Goal: Task Accomplishment & Management: Use online tool/utility

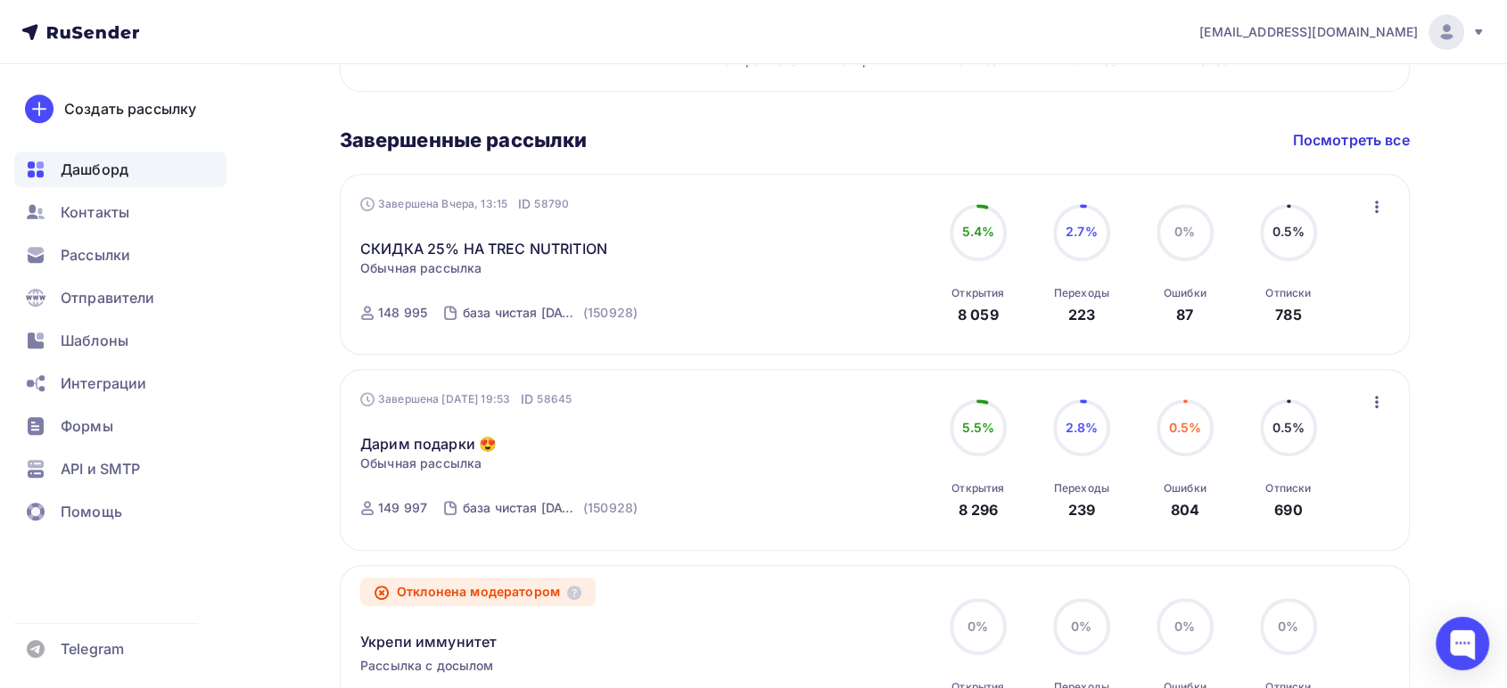
scroll to position [792, 0]
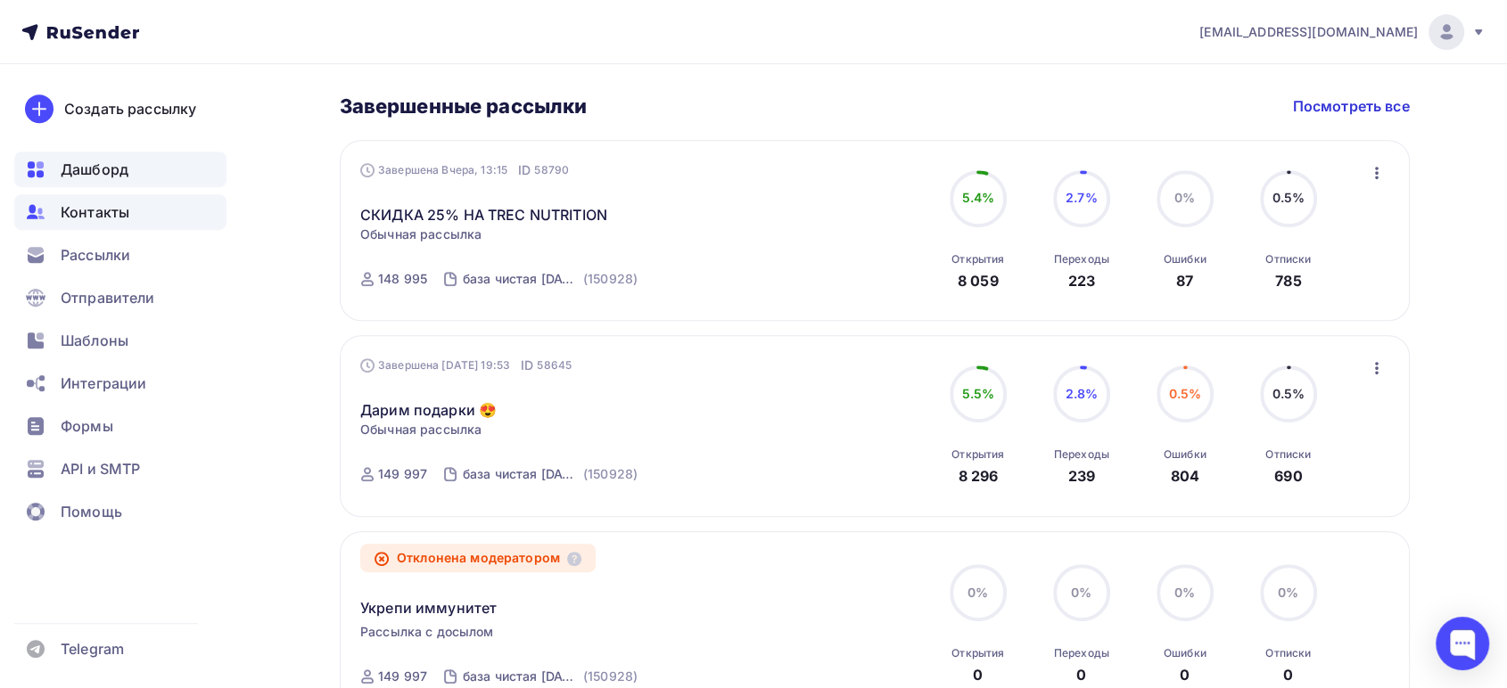
click at [114, 208] on span "Контакты" at bounding box center [95, 211] width 69 height 21
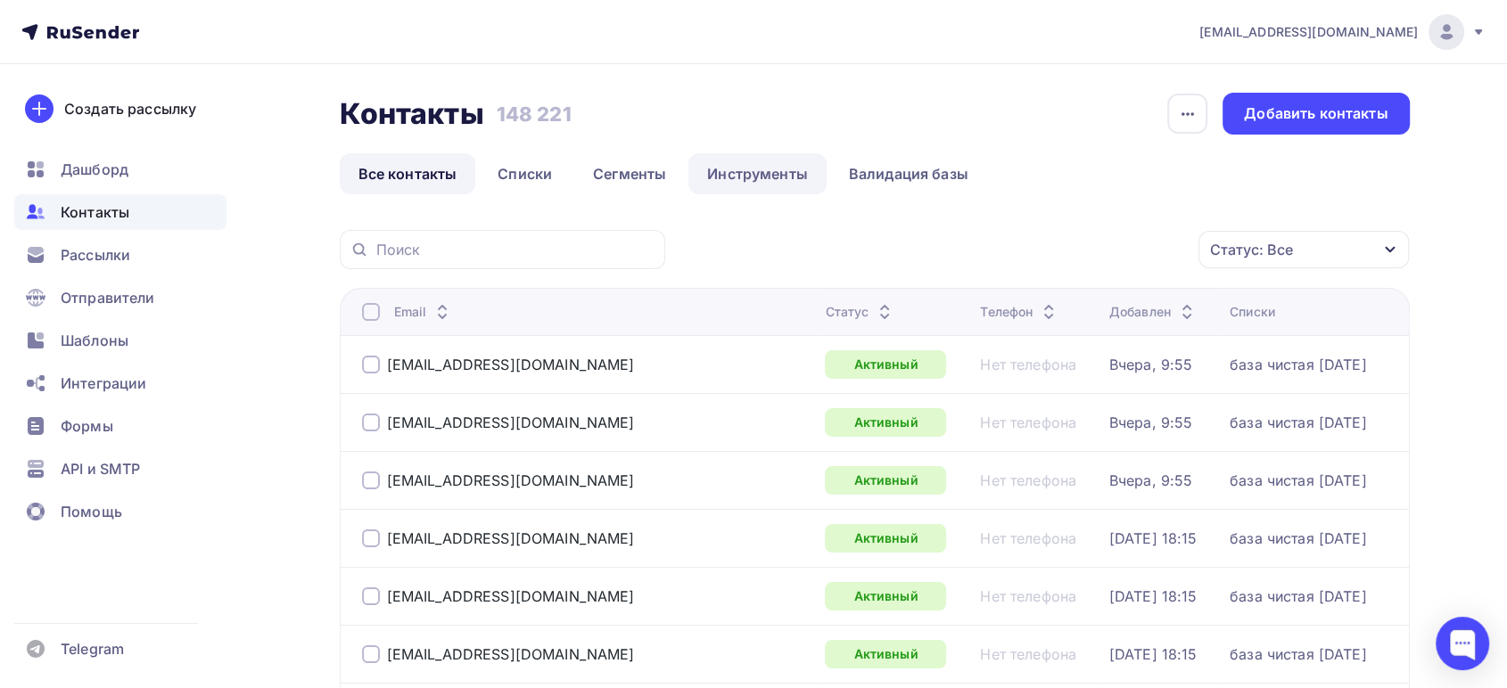
click at [733, 177] on link "Инструменты" at bounding box center [757, 173] width 138 height 41
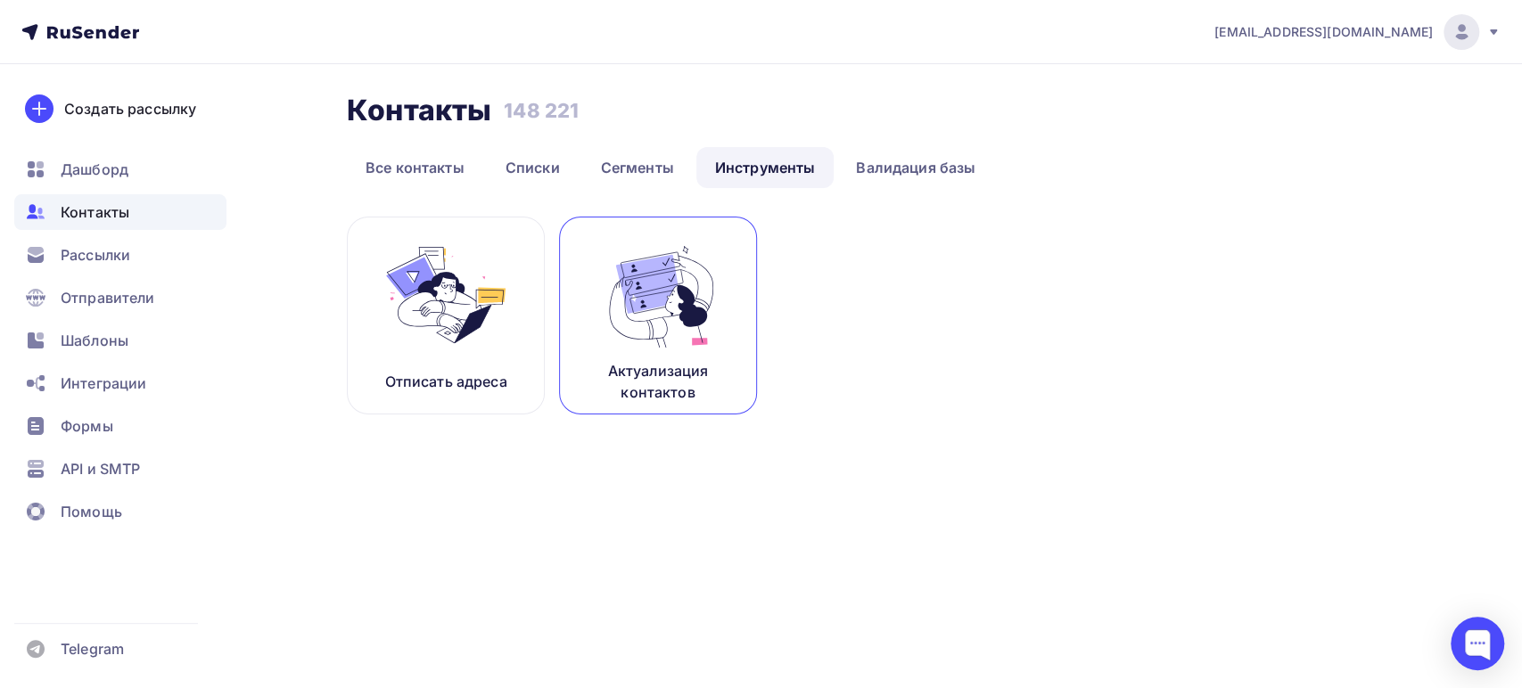
click at [685, 288] on img at bounding box center [657, 295] width 119 height 112
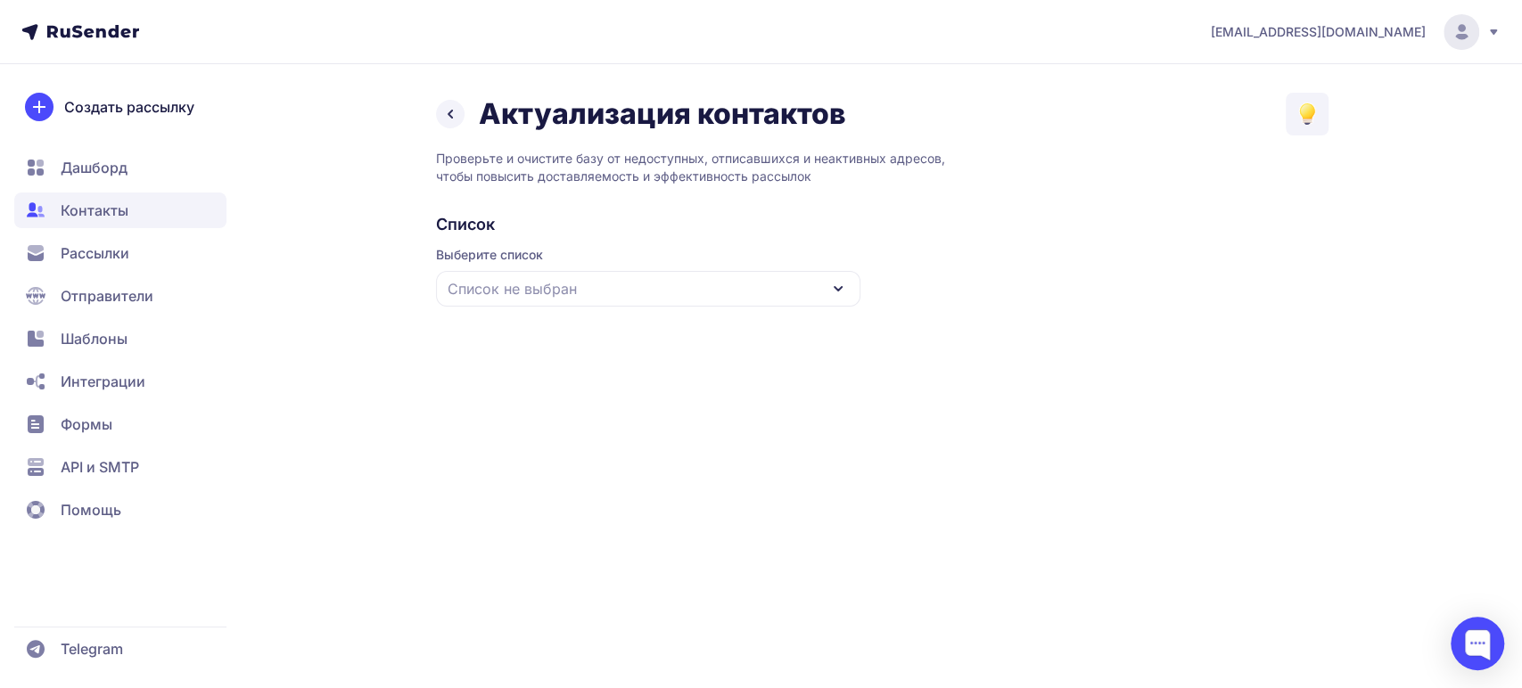
click at [599, 291] on div "Список не выбран" at bounding box center [648, 289] width 424 height 36
click at [514, 398] on div "база чистая [DATE]" at bounding box center [648, 398] width 403 height 43
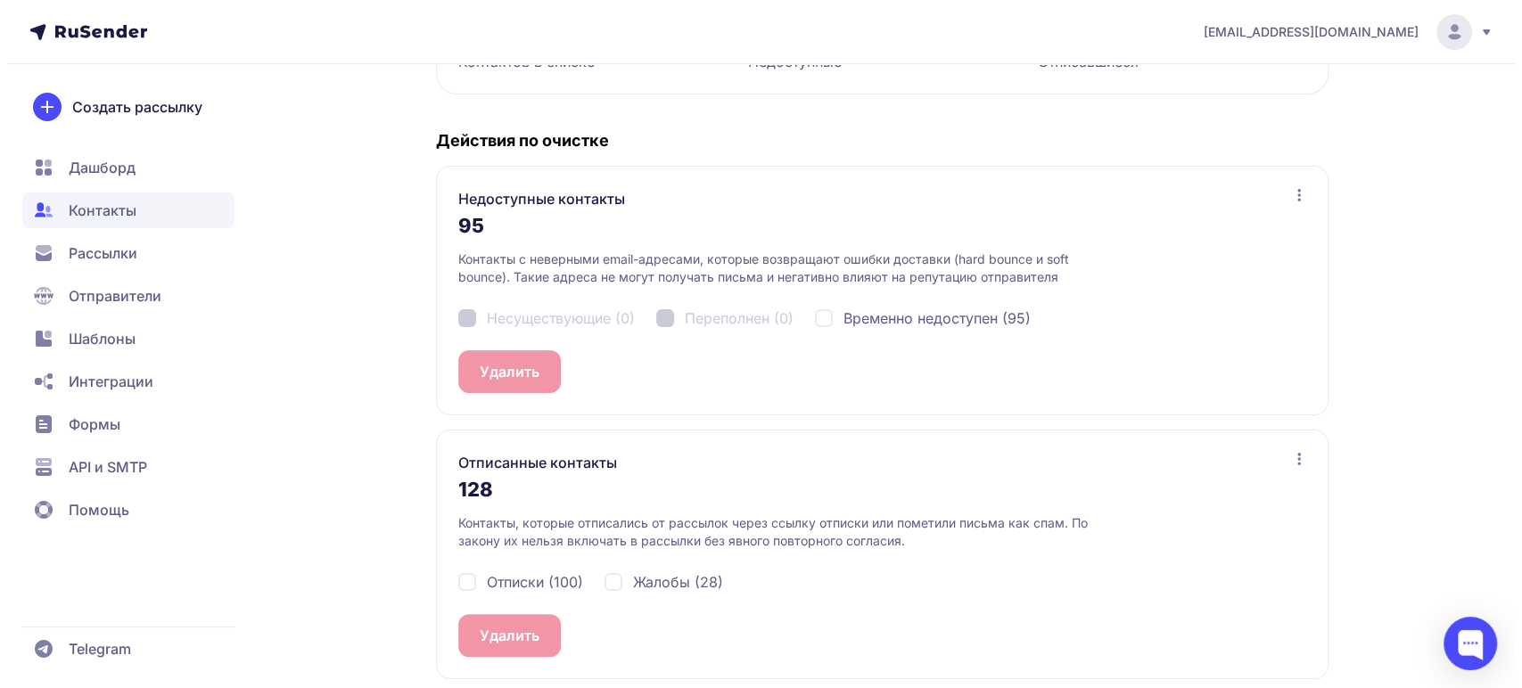
scroll to position [328, 0]
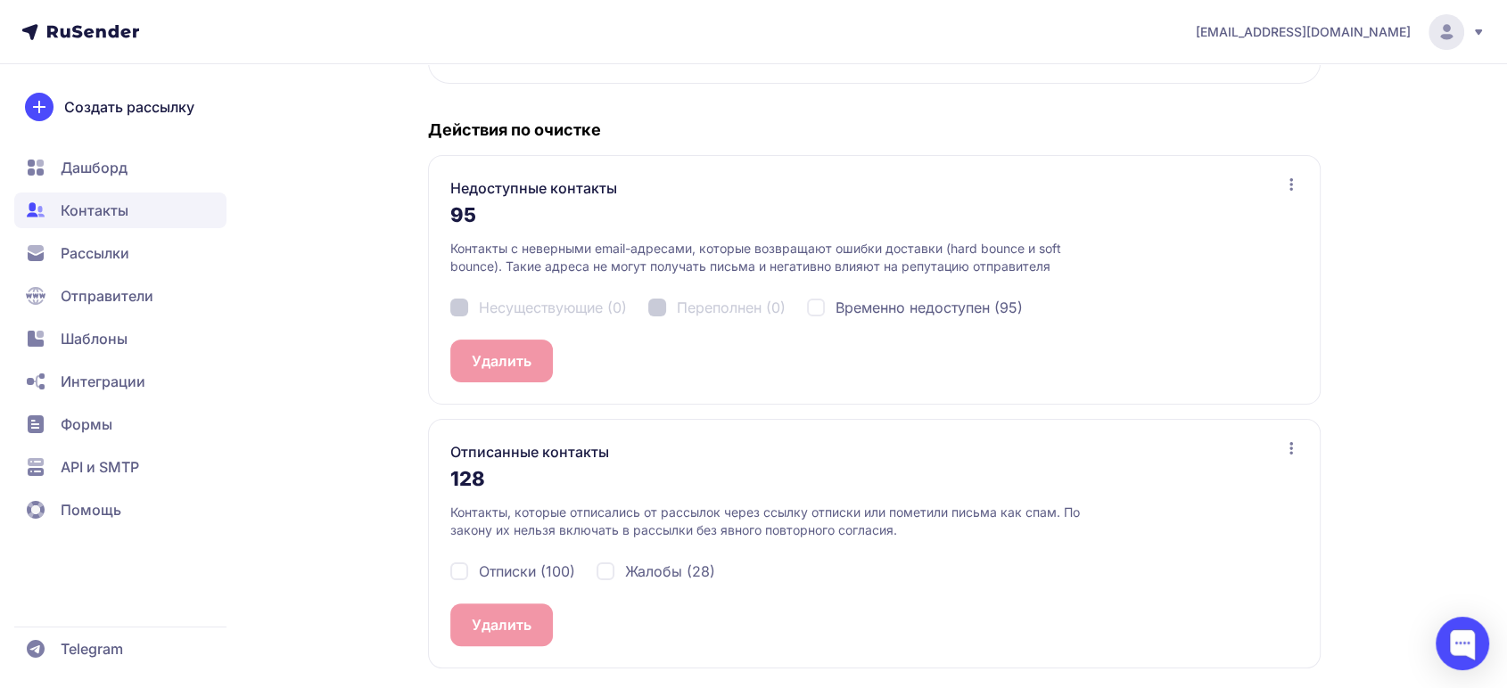
click at [463, 567] on div "Отписки (100)" at bounding box center [512, 571] width 125 height 21
checkbox input "true"
click at [618, 568] on div "Жалобы (28)" at bounding box center [655, 571] width 119 height 21
checkbox input "true"
click at [524, 632] on button "Удалить 128" at bounding box center [513, 625] width 127 height 43
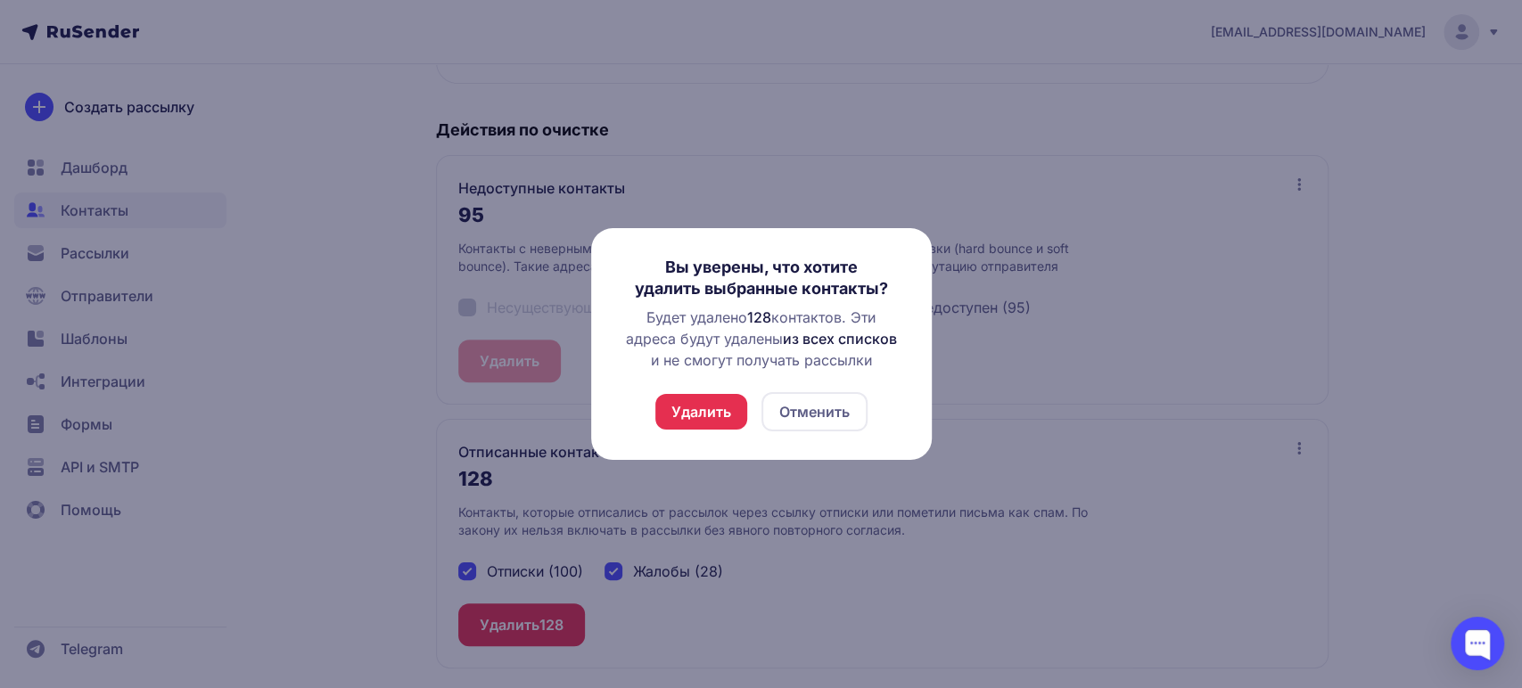
click at [713, 410] on button "Удалить" at bounding box center [701, 412] width 92 height 36
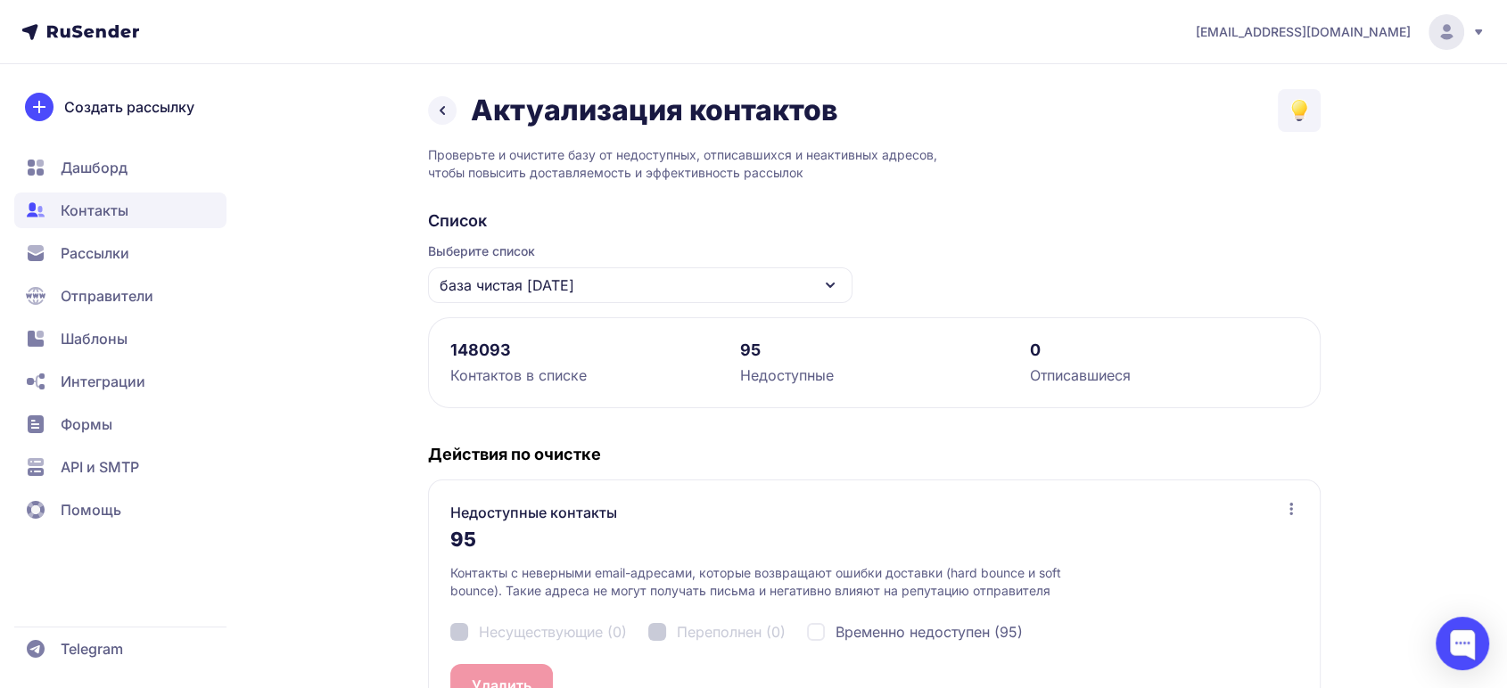
scroll to position [0, 0]
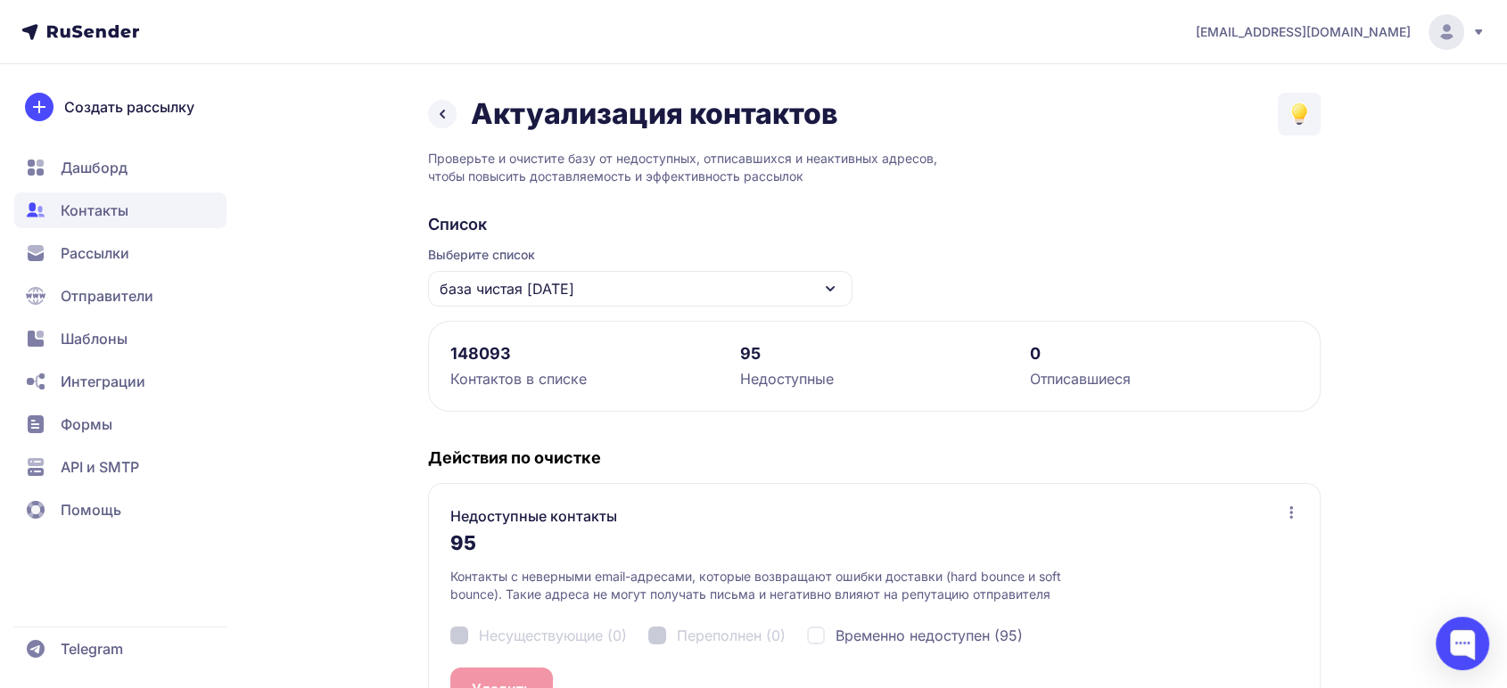
click at [100, 165] on span "Дашборд" at bounding box center [94, 167] width 67 height 21
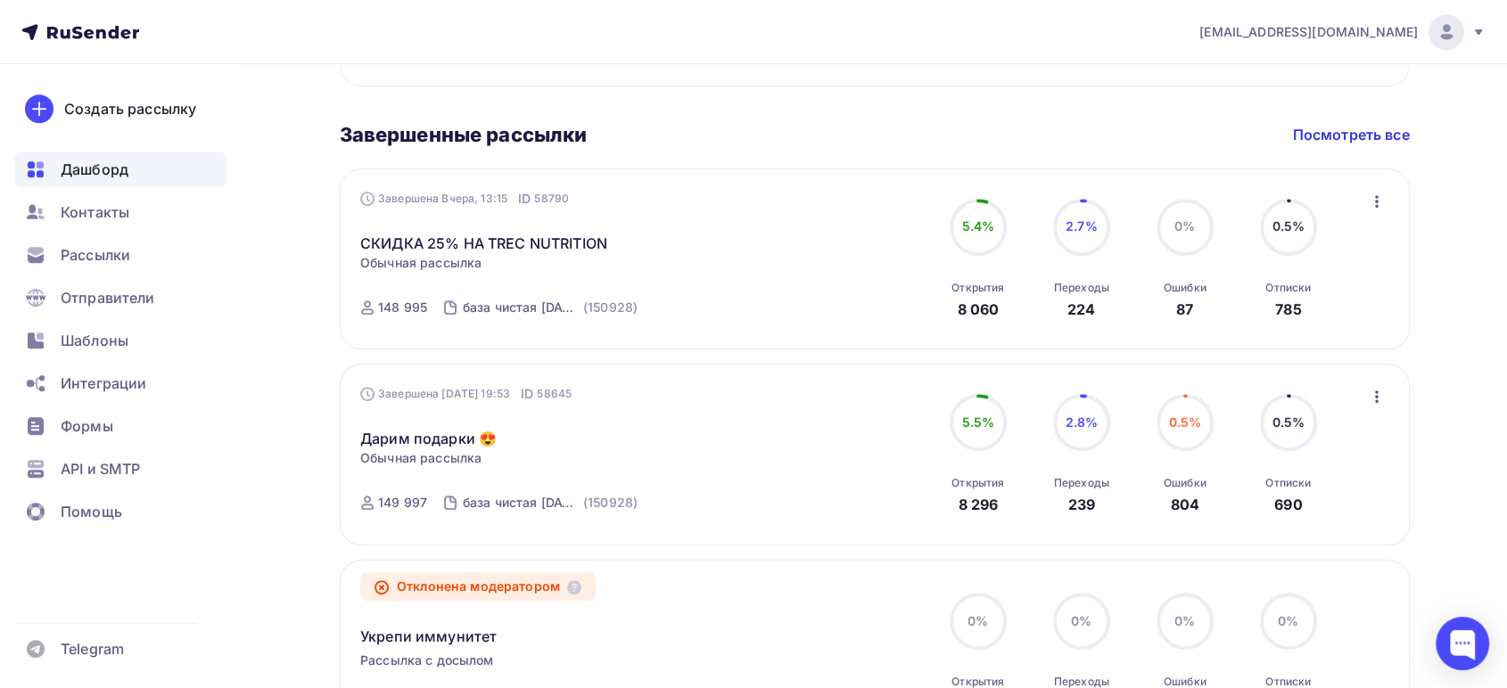
scroll to position [792, 0]
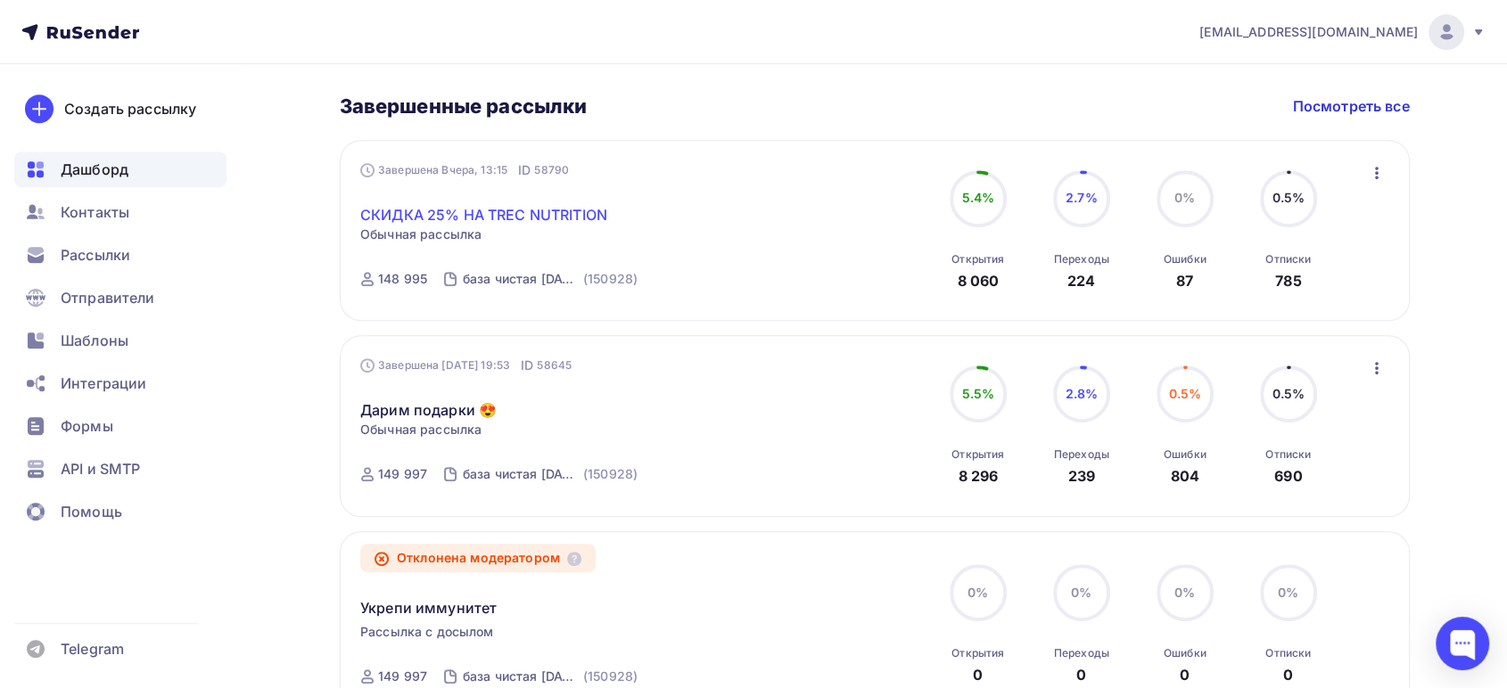
click at [521, 213] on link "СКИДКА 25% НА TREC NUTRITION" at bounding box center [483, 214] width 247 height 21
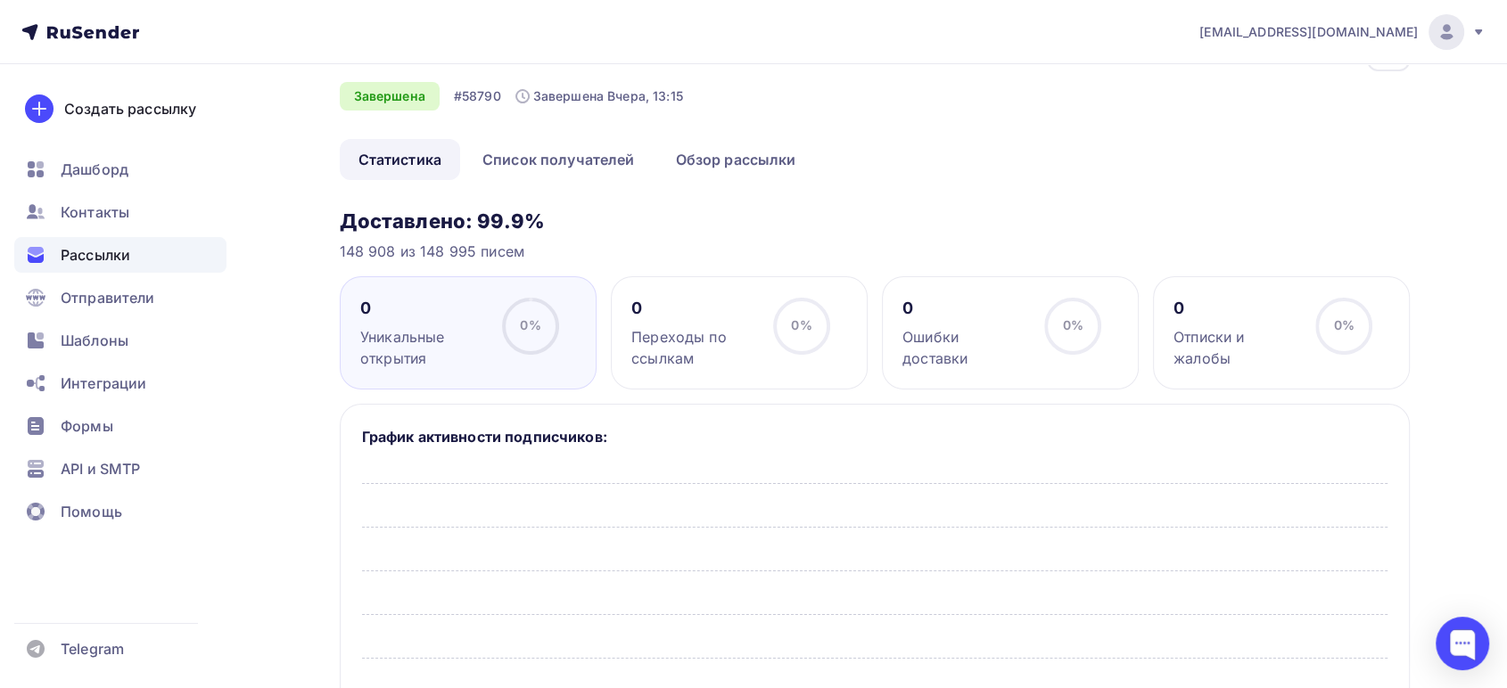
scroll to position [99, 0]
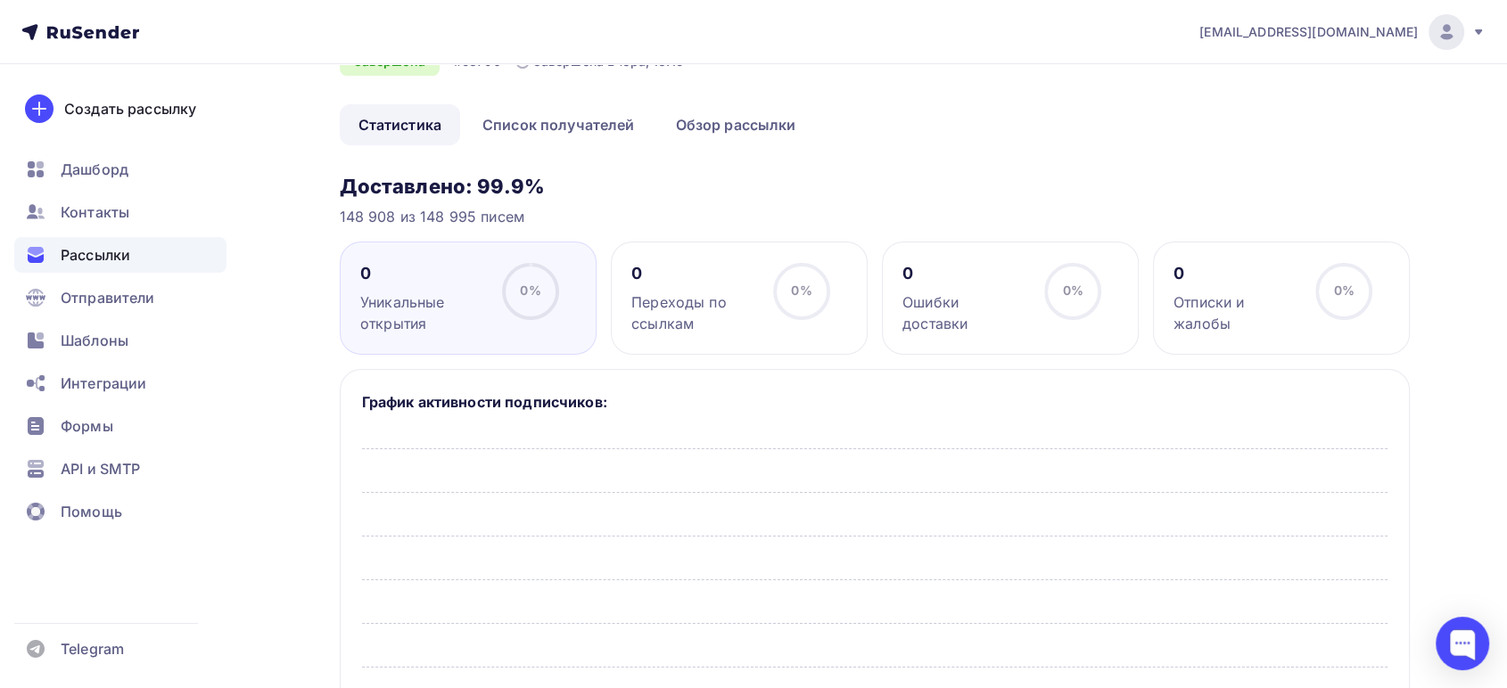
click at [1040, 197] on h3 "Доставлено: 99.9%" at bounding box center [875, 186] width 1070 height 25
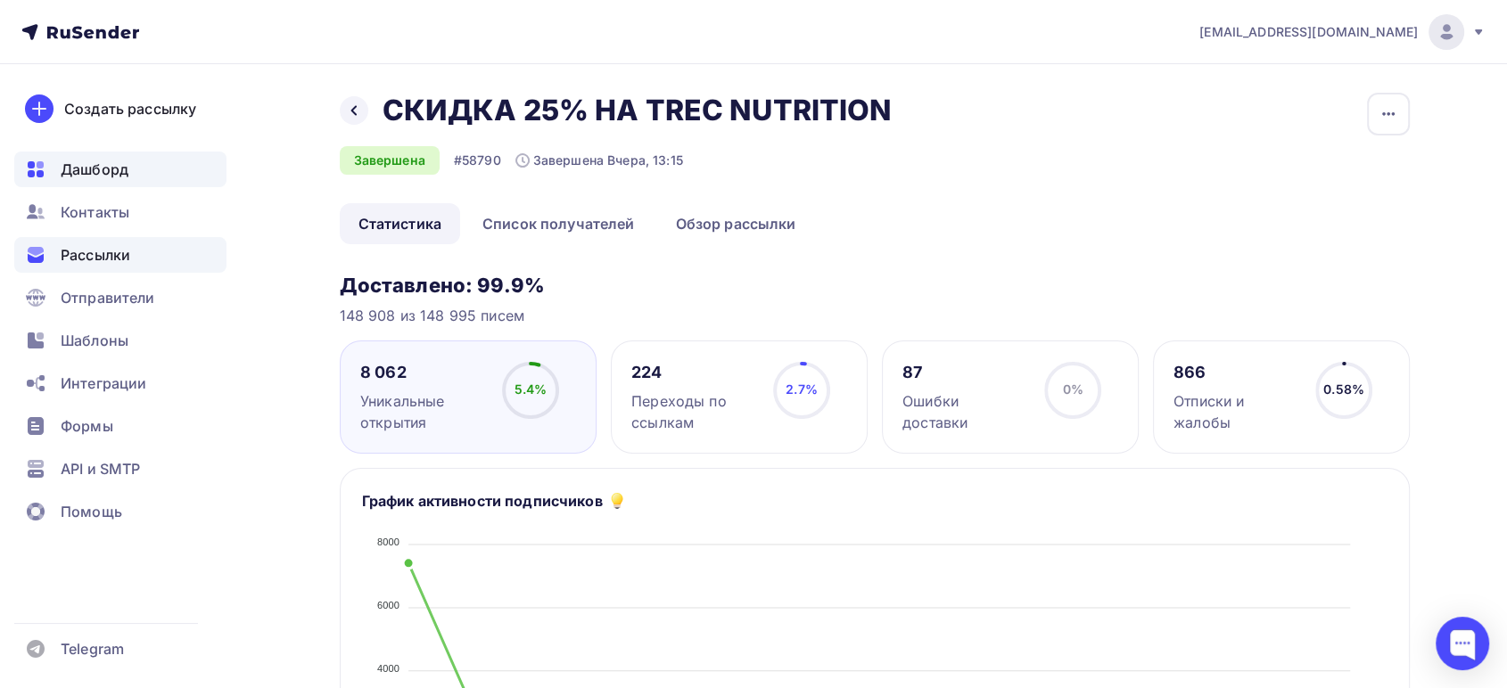
click at [119, 162] on span "Дашборд" at bounding box center [95, 169] width 68 height 21
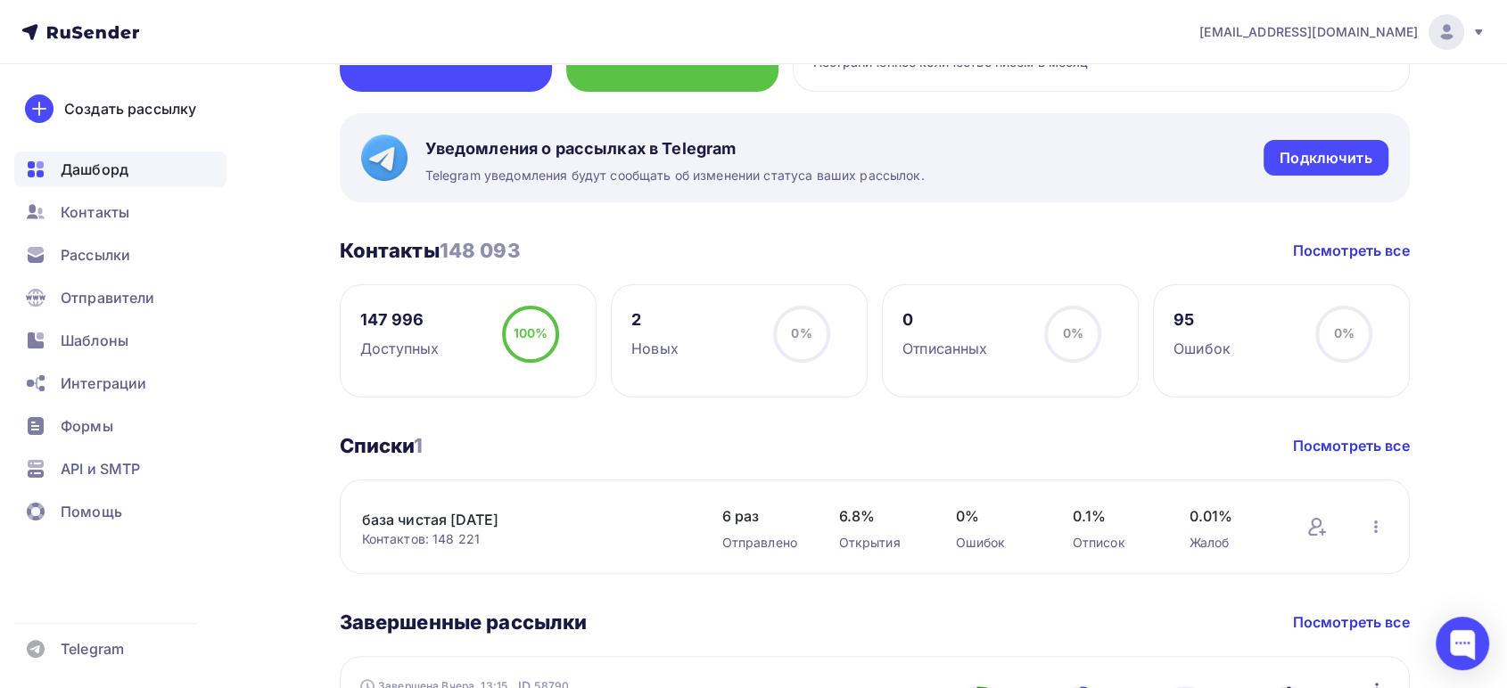
scroll to position [198, 0]
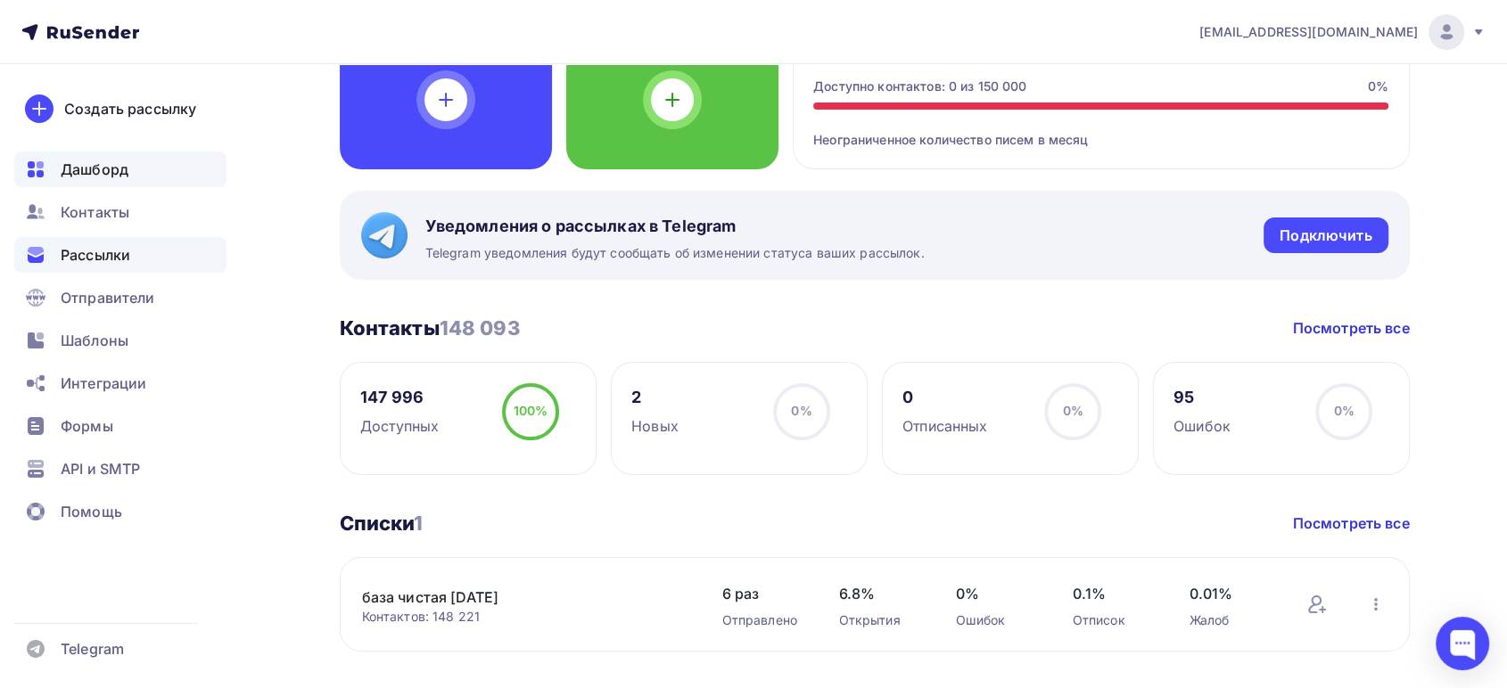
click at [106, 248] on span "Рассылки" at bounding box center [96, 254] width 70 height 21
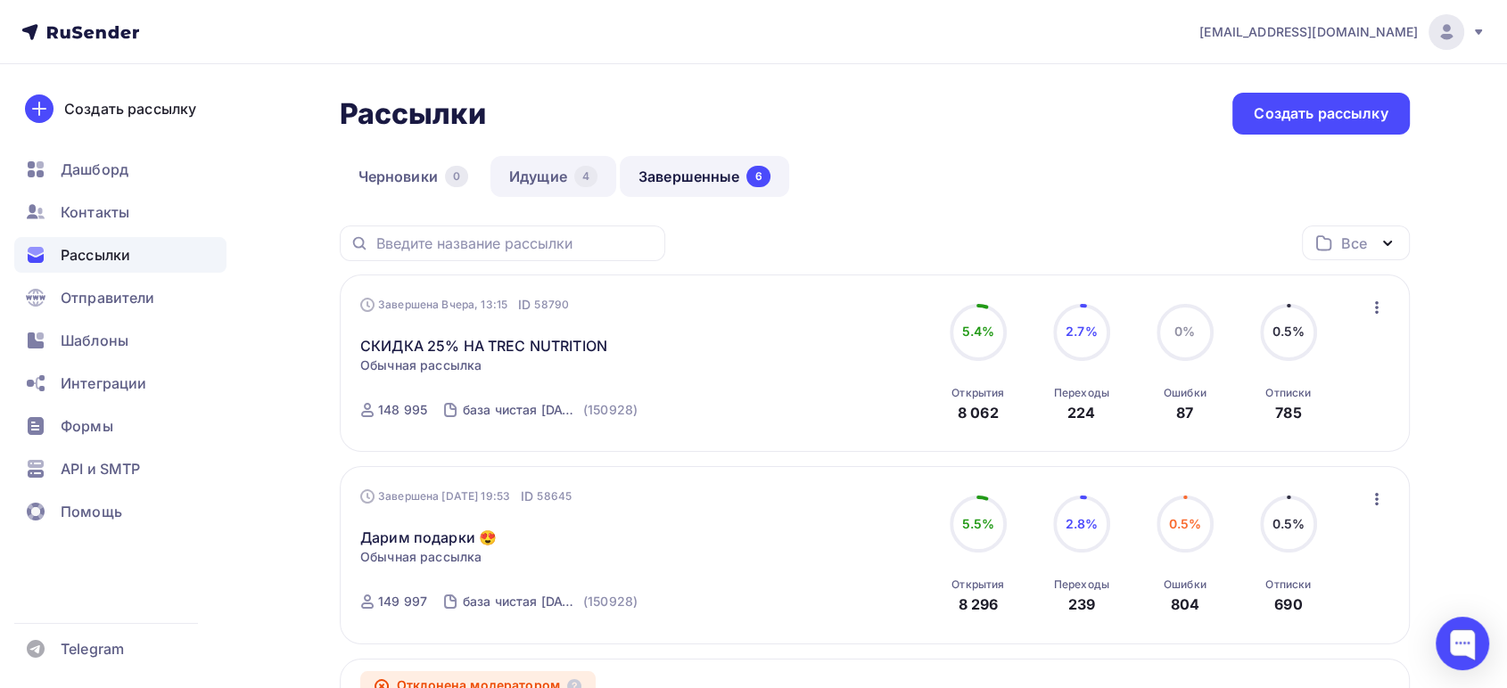
click at [555, 177] on link "Идущие 4" at bounding box center [553, 176] width 126 height 41
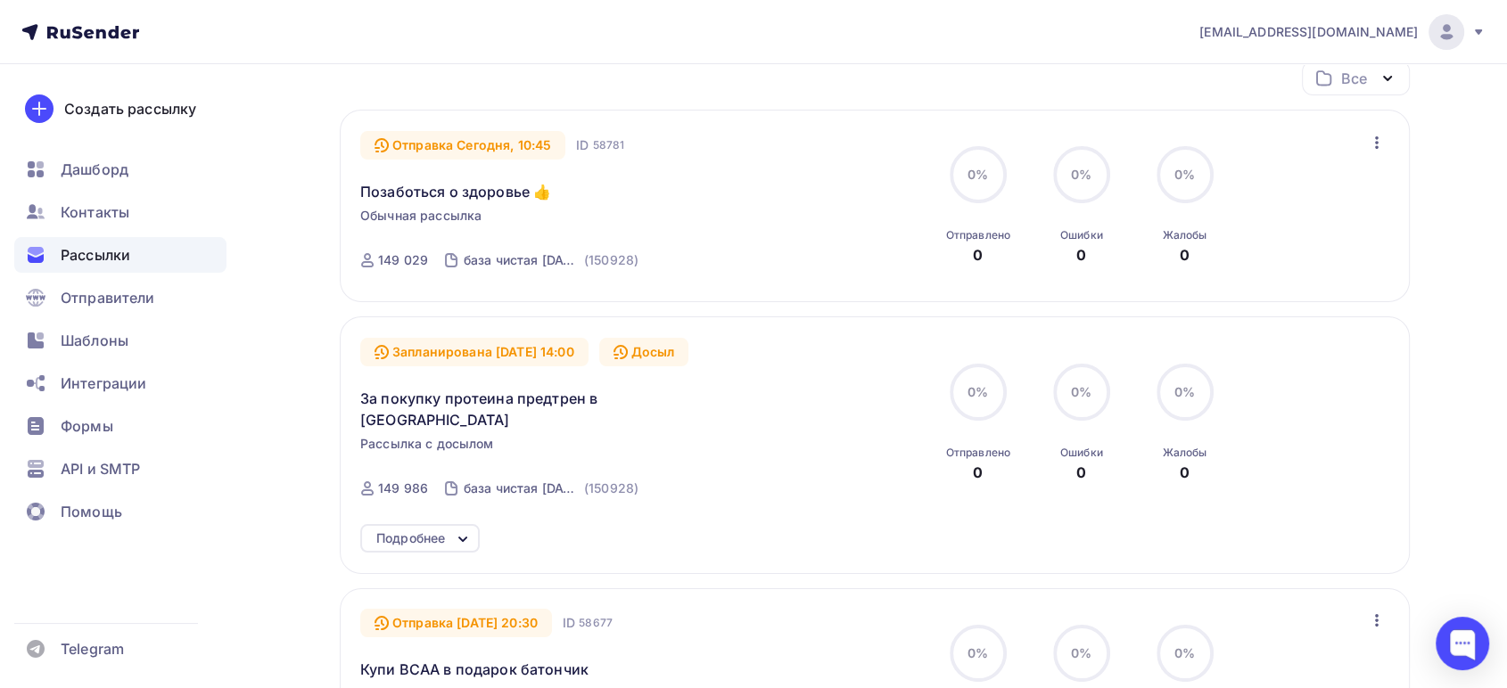
scroll to position [198, 0]
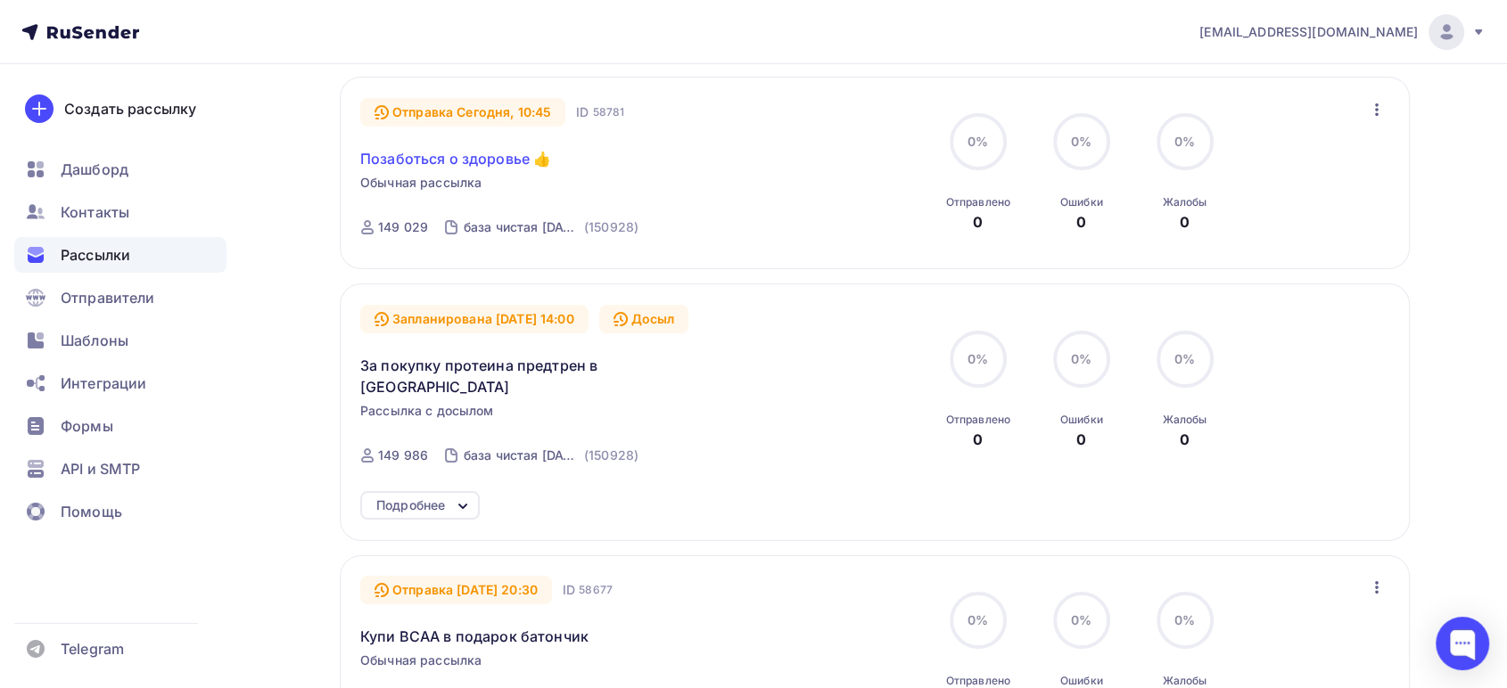
click at [485, 151] on link "Позаботься о здоровье 👍" at bounding box center [455, 158] width 191 height 21
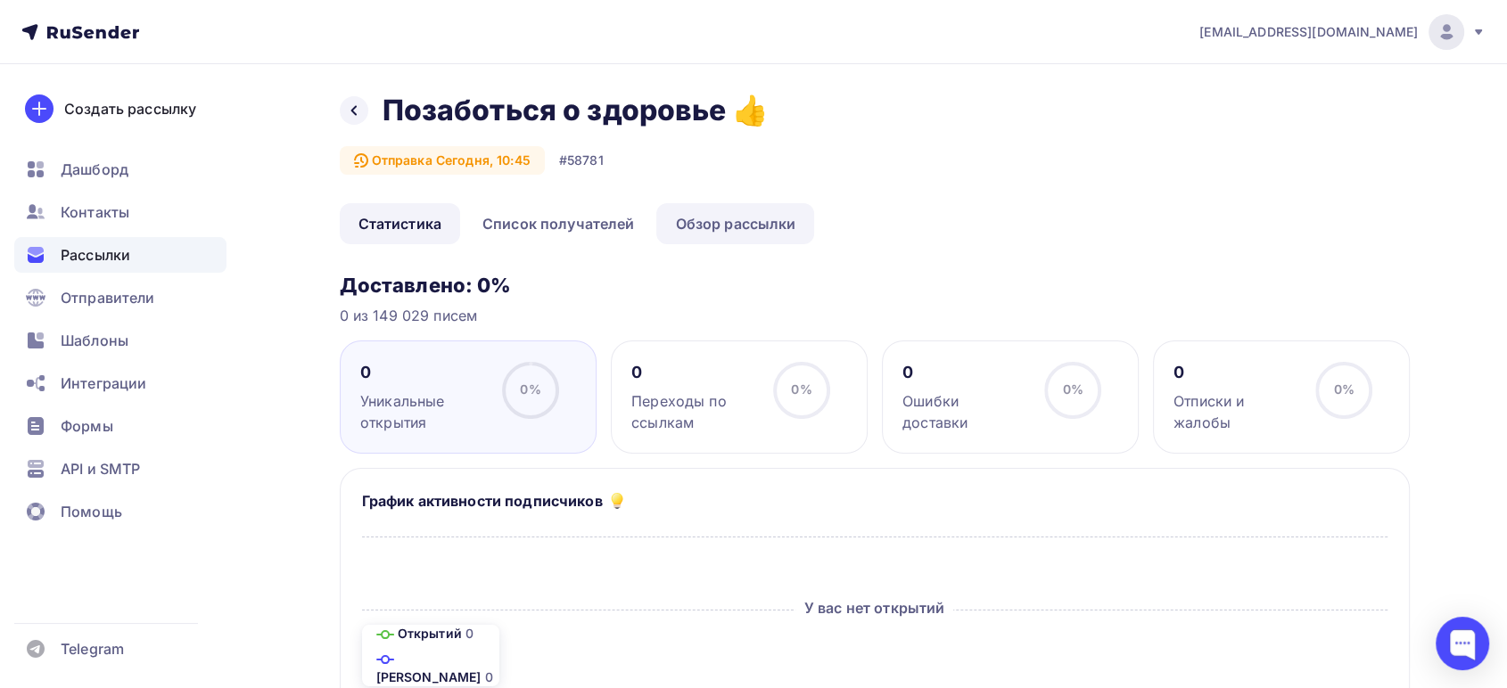
click at [739, 226] on link "Обзор рассылки" at bounding box center [735, 223] width 158 height 41
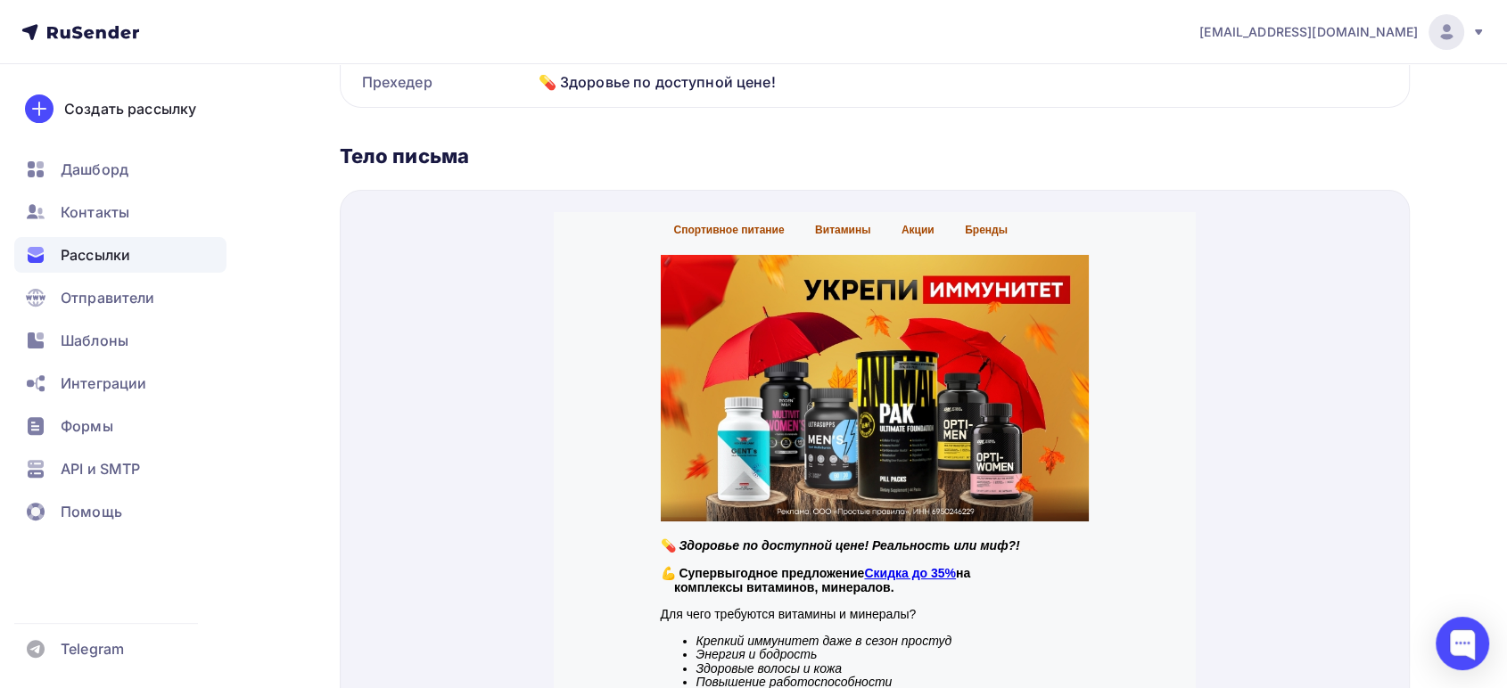
click at [93, 255] on span "Рассылки" at bounding box center [96, 254] width 70 height 21
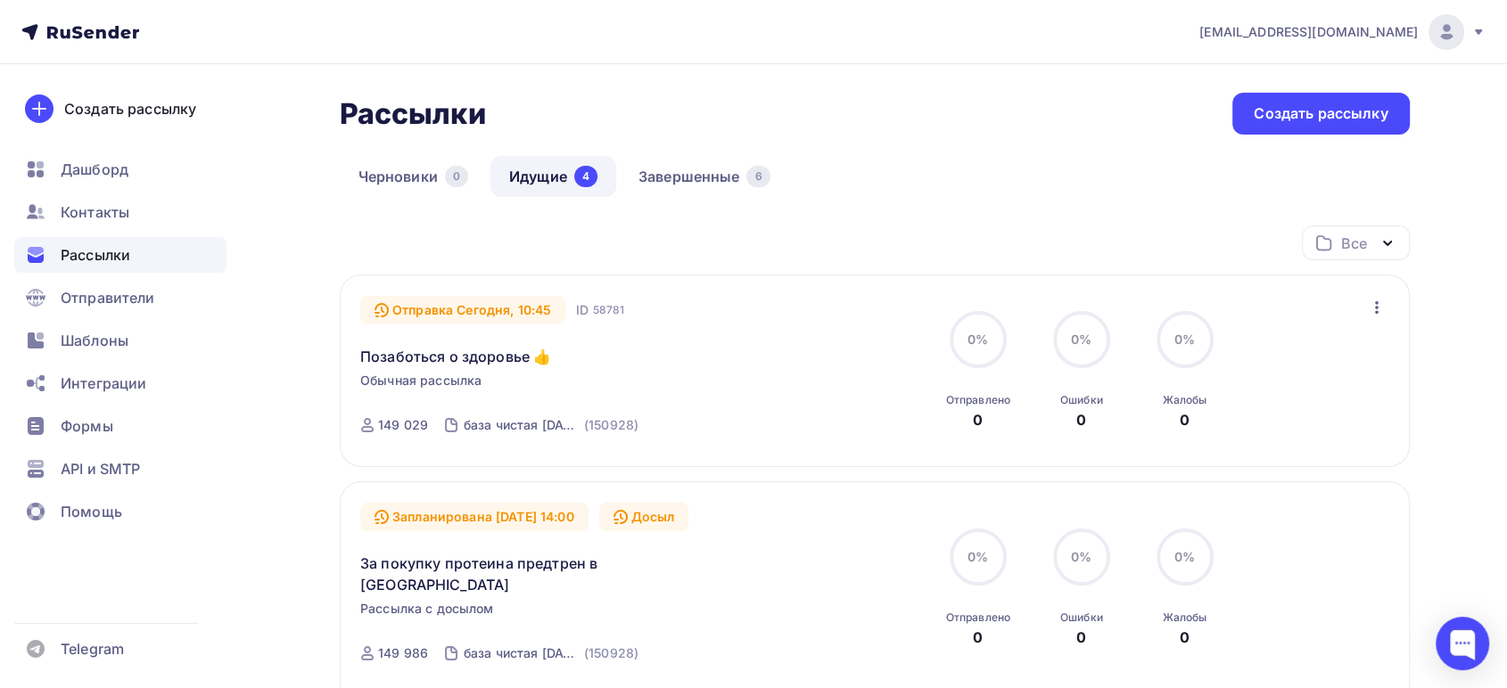
scroll to position [99, 0]
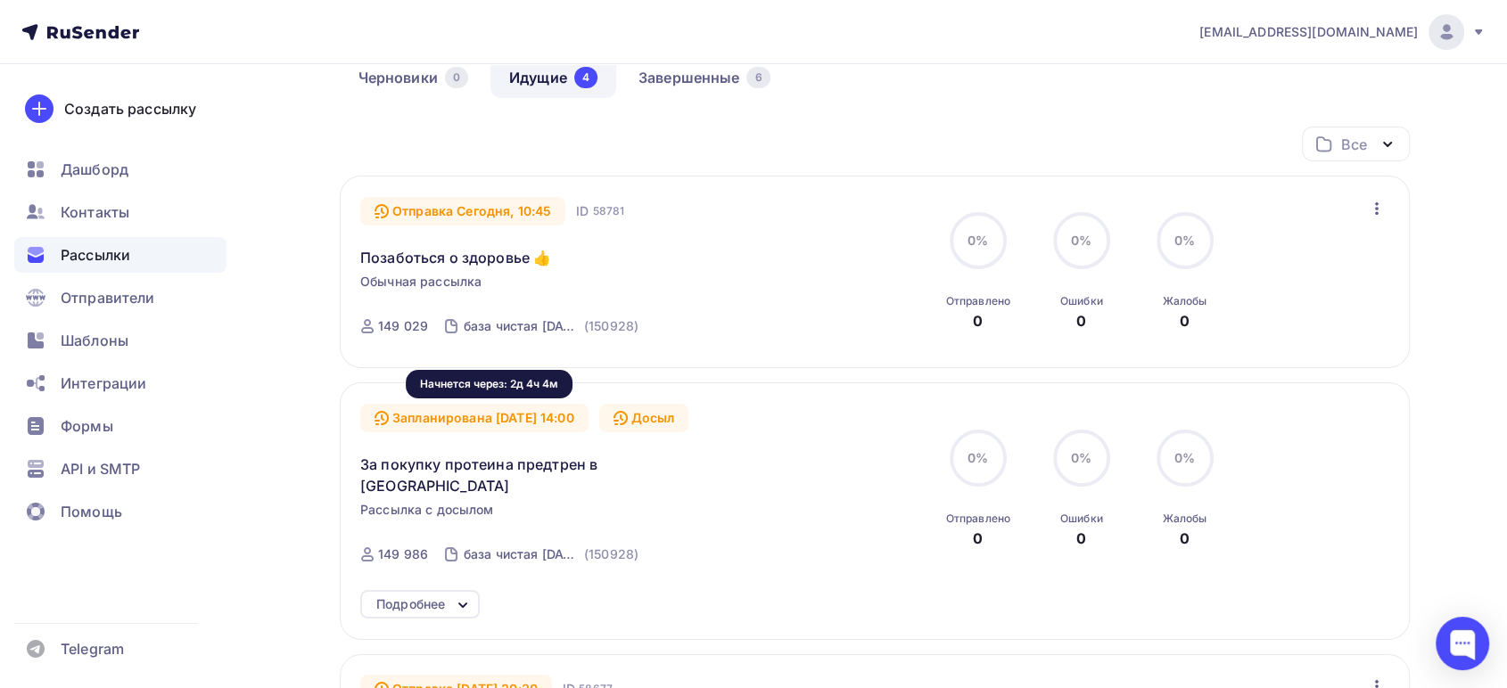
click at [530, 416] on div "Запланирована 13.09.2025, 14:00" at bounding box center [474, 418] width 228 height 29
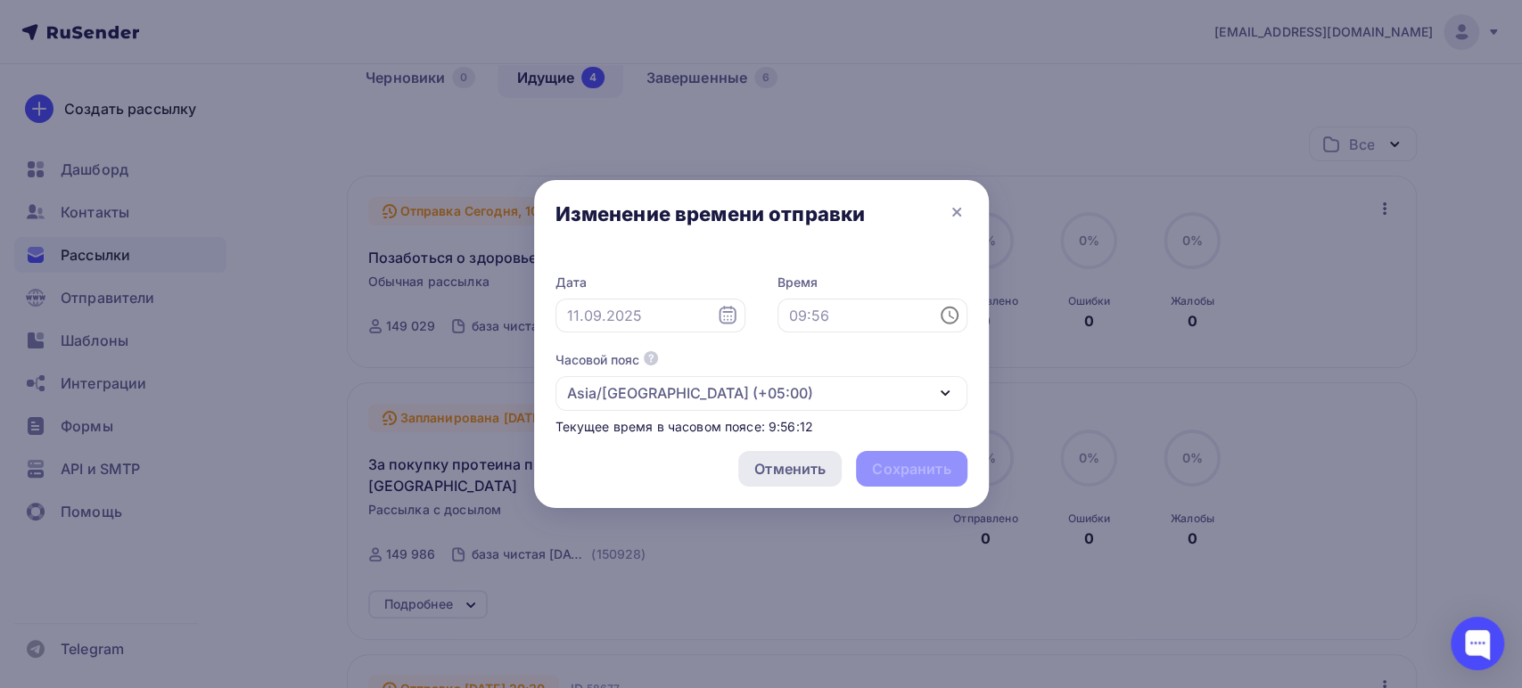
click at [780, 479] on div "Отменить" at bounding box center [789, 468] width 71 height 21
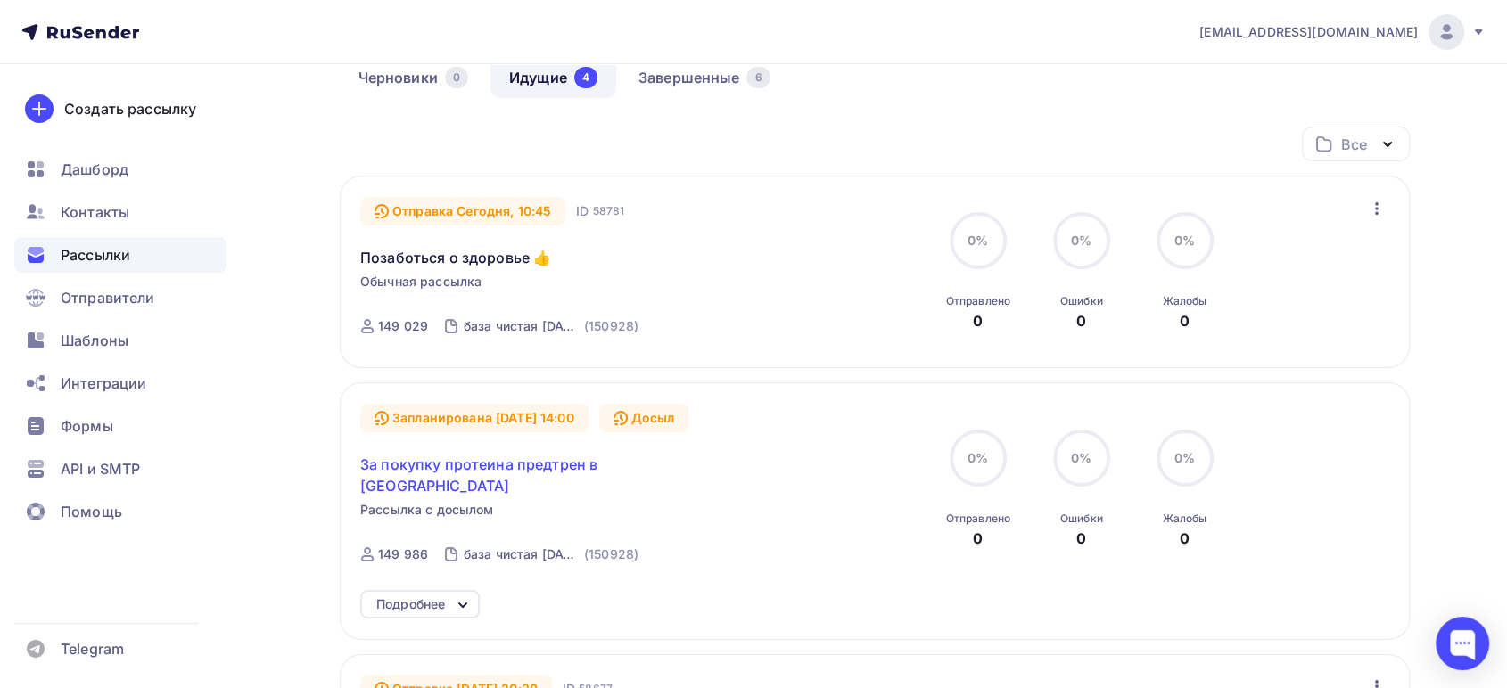
click at [485, 462] on span "За покупку протеина предтрен в подарок" at bounding box center [513, 475] width 306 height 43
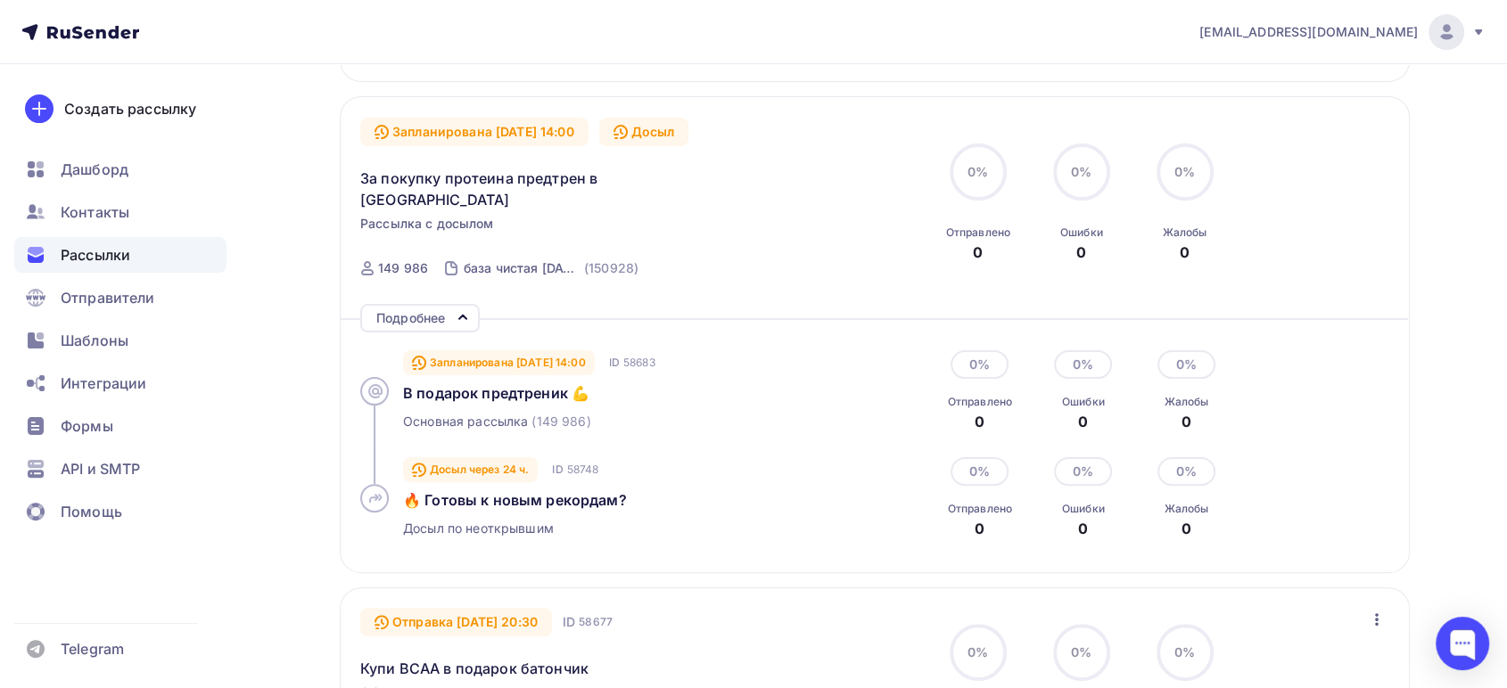
scroll to position [396, 0]
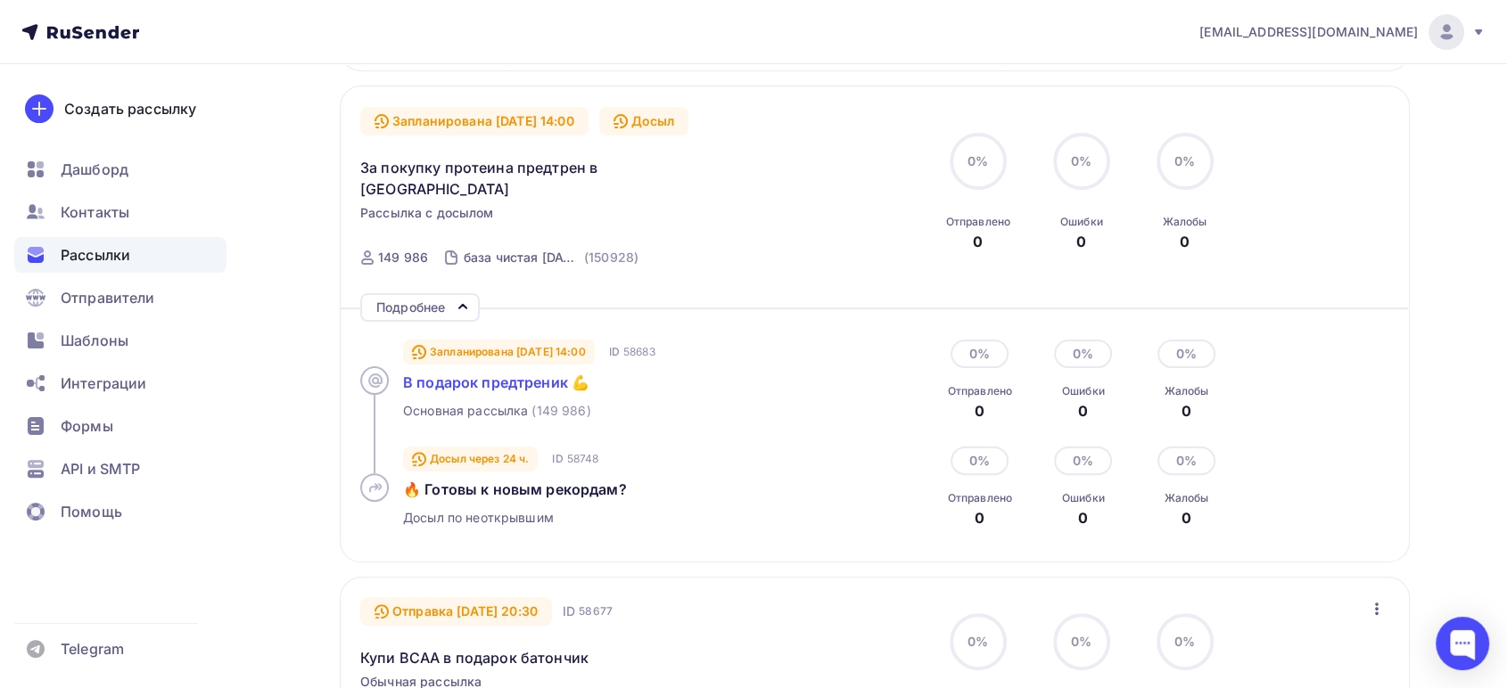
click at [501, 374] on span "В подарок предтреник 💪" at bounding box center [496, 383] width 186 height 18
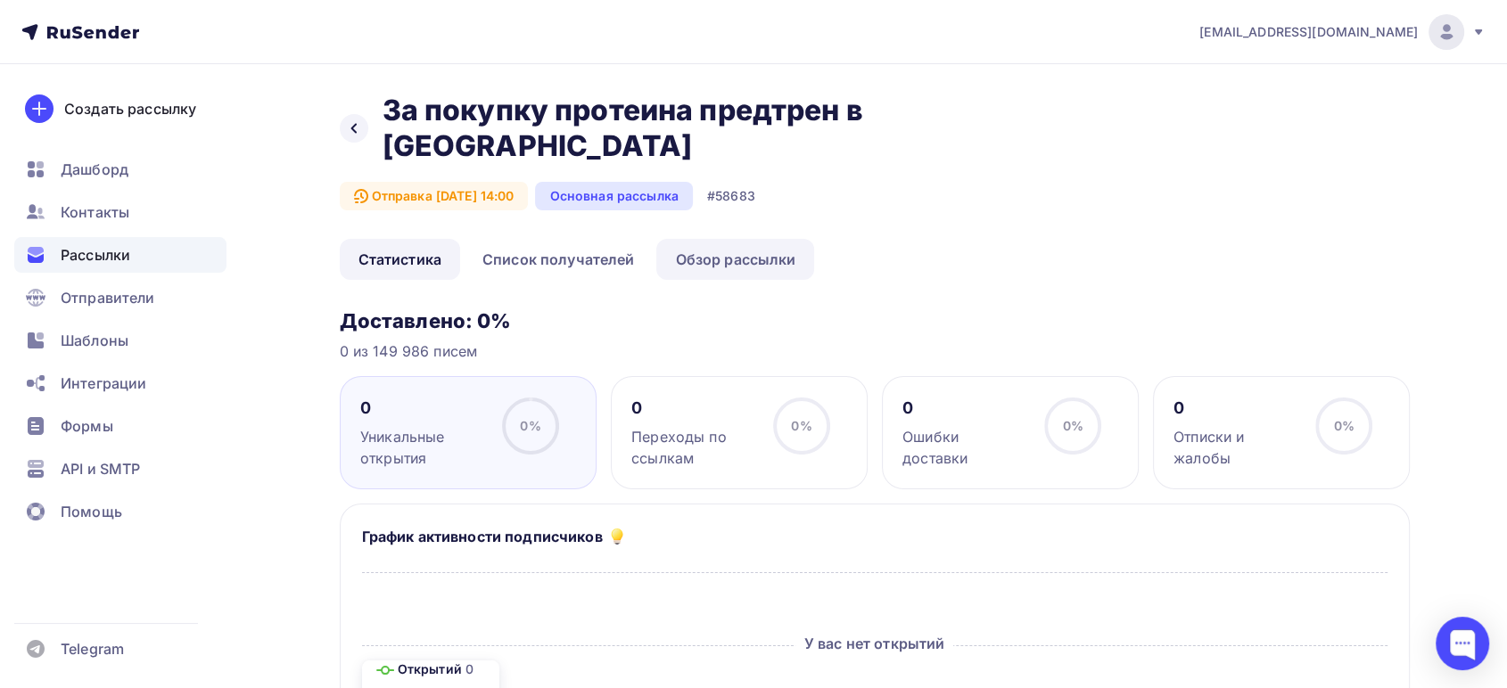
click at [710, 243] on link "Обзор рассылки" at bounding box center [735, 259] width 158 height 41
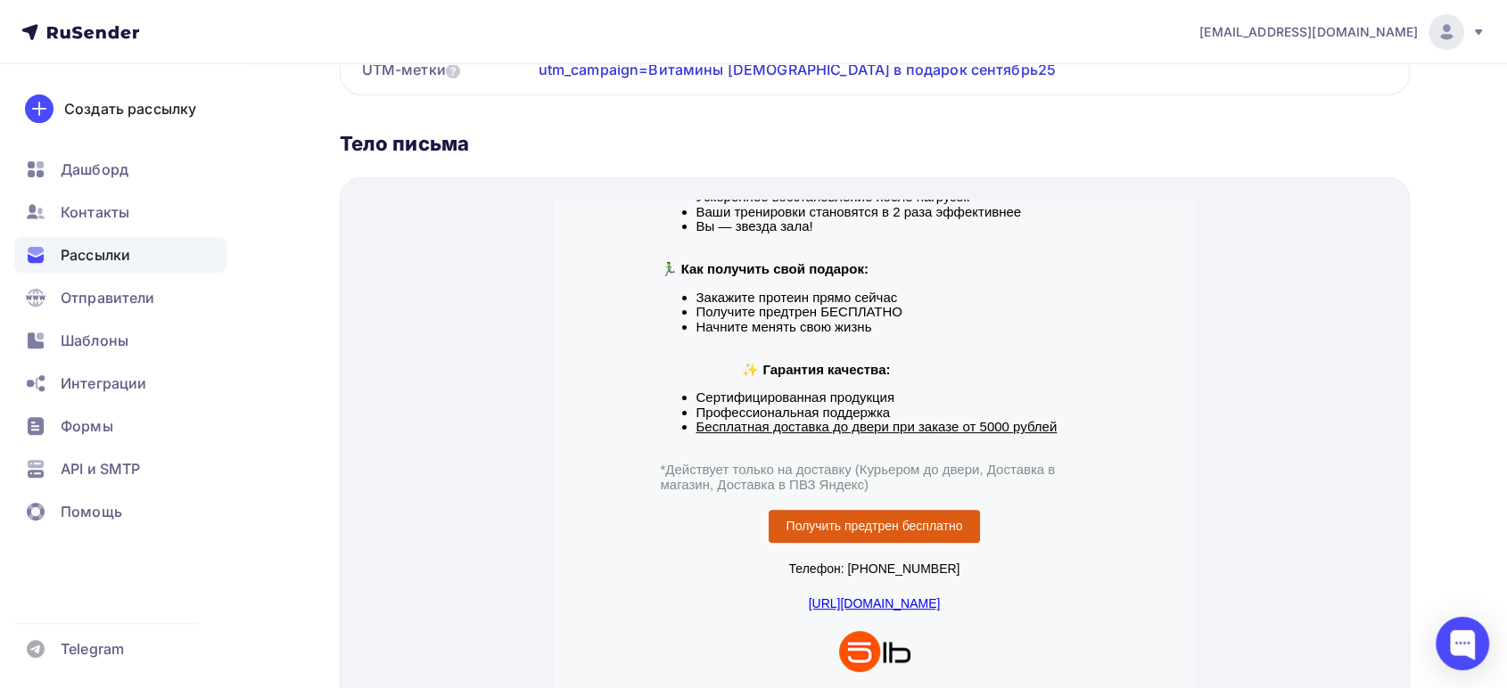
scroll to position [613, 0]
click at [77, 260] on span "Рассылки" at bounding box center [96, 254] width 70 height 21
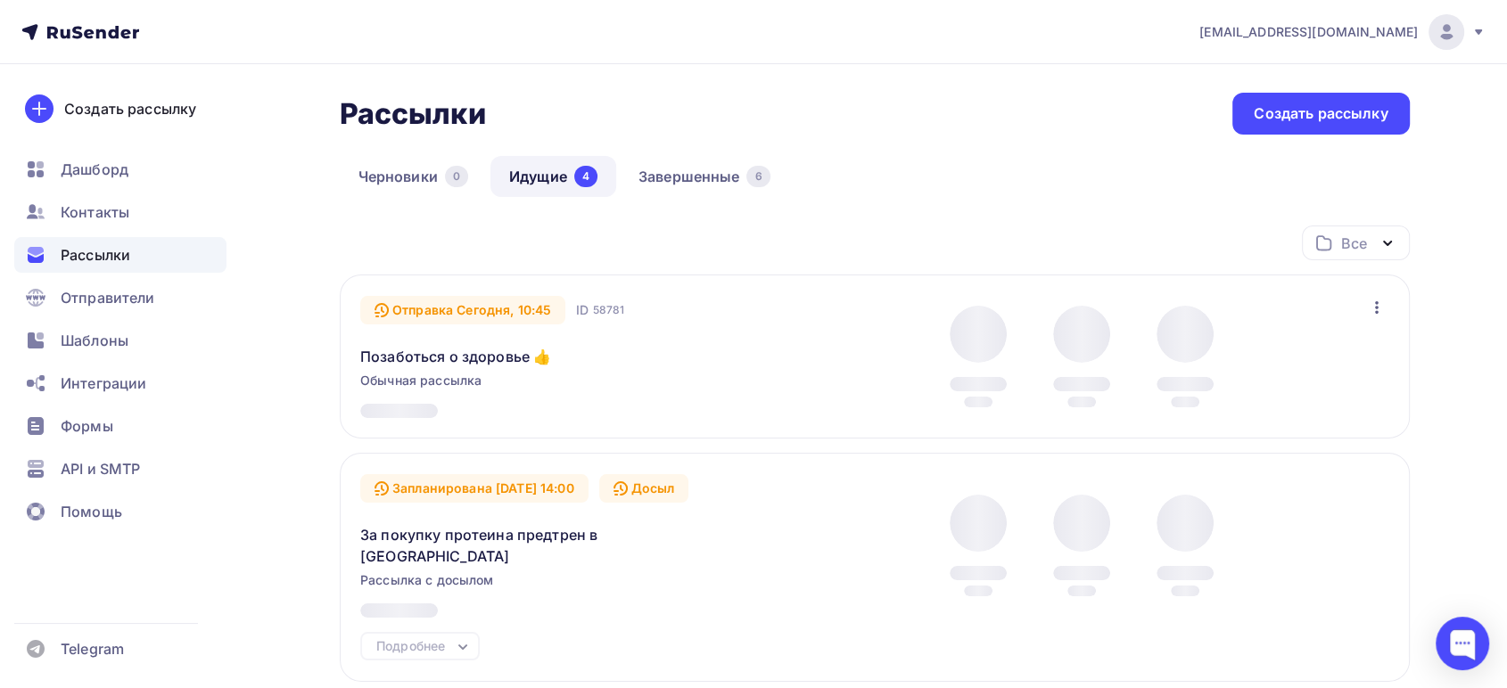
scroll to position [198, 0]
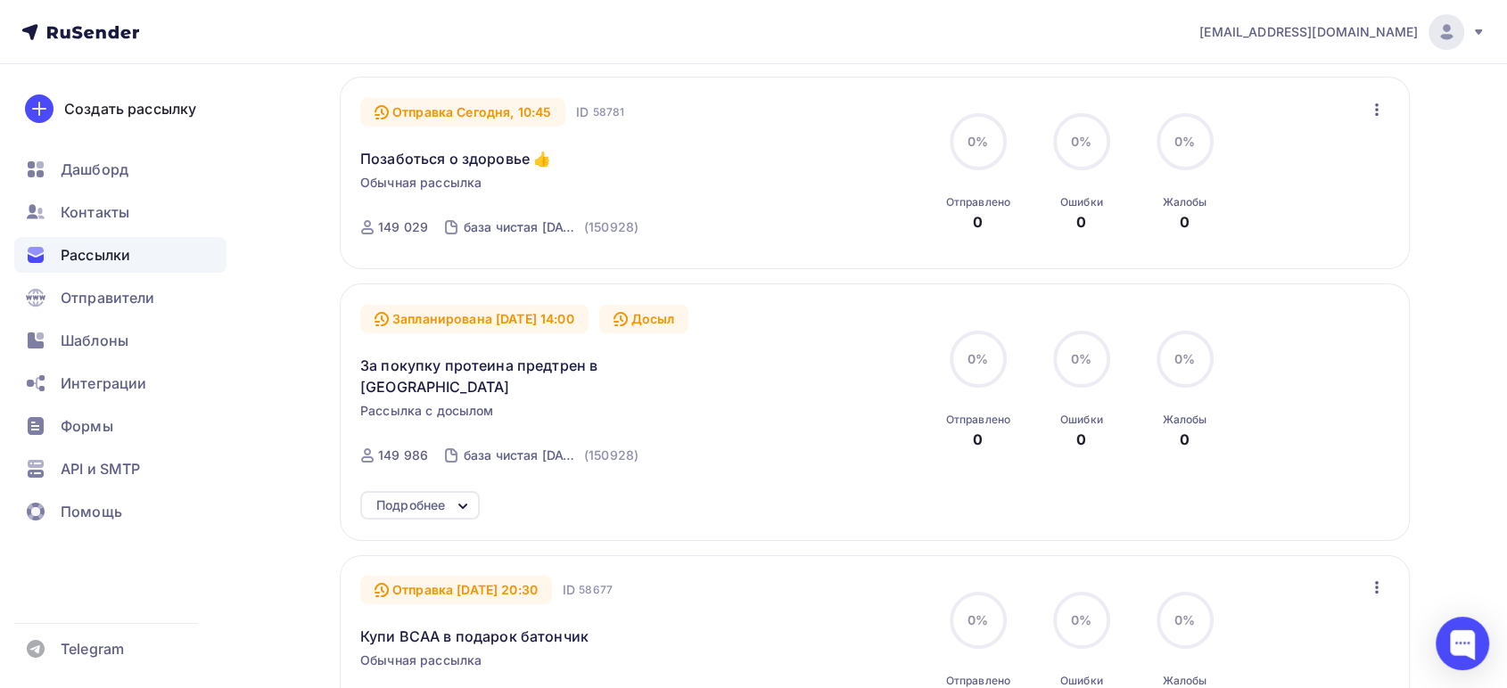
click at [435, 495] on div "Подробнее" at bounding box center [410, 505] width 69 height 21
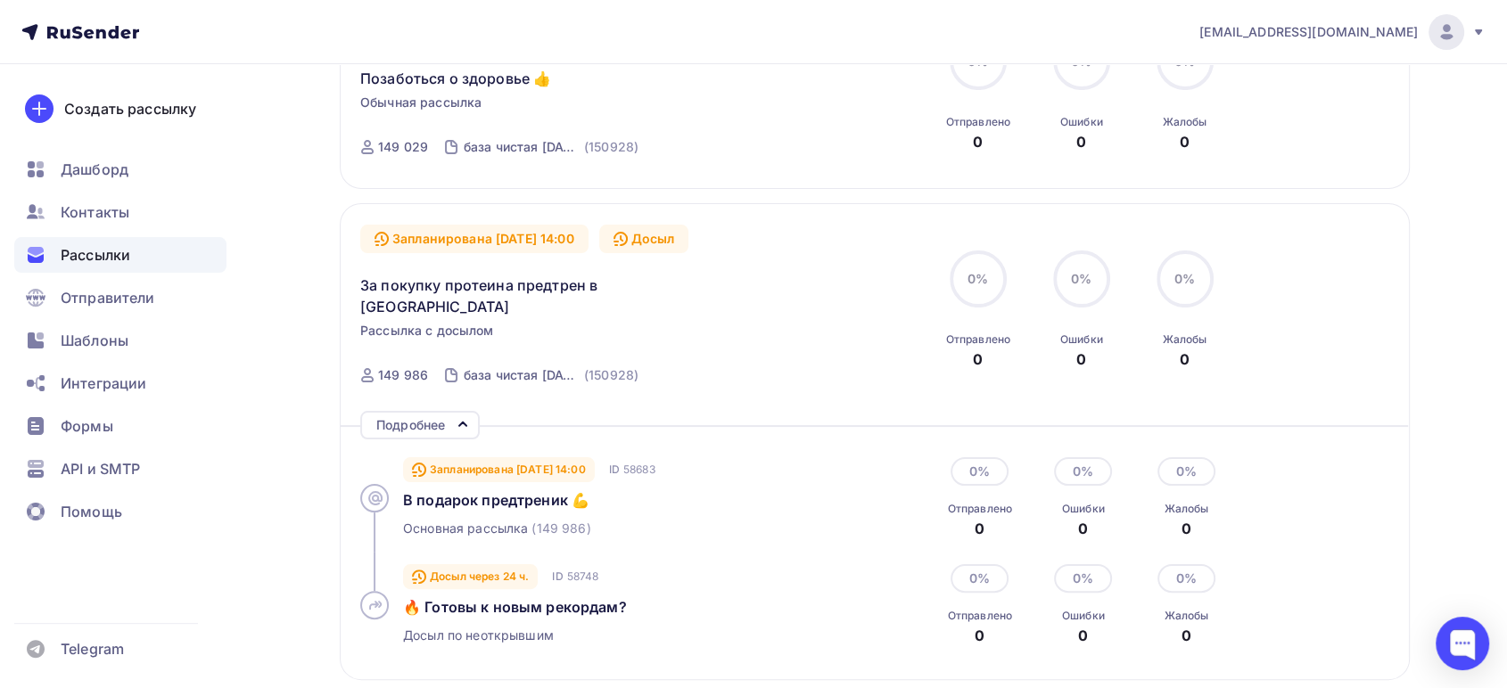
scroll to position [396, 0]
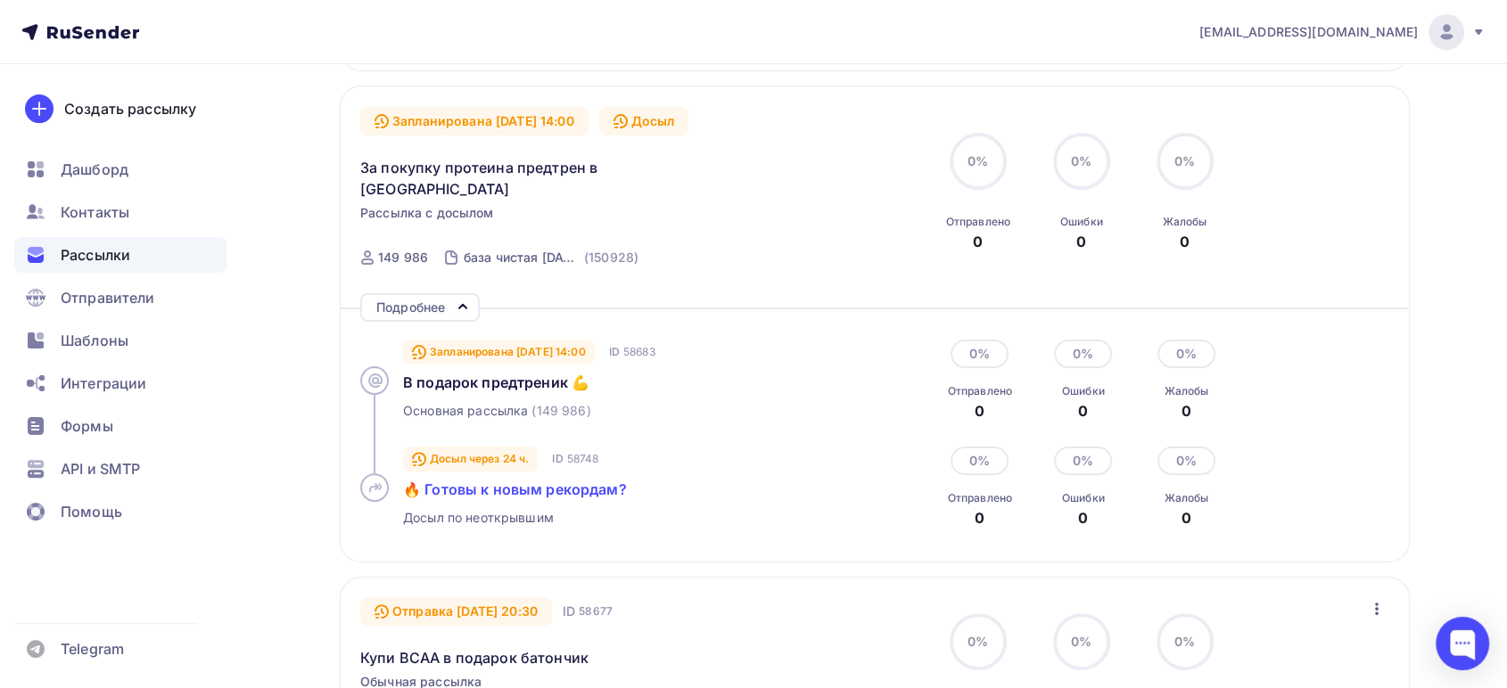
click at [521, 481] on span "🔥 Готовы к новым рекордам?" at bounding box center [515, 490] width 224 height 18
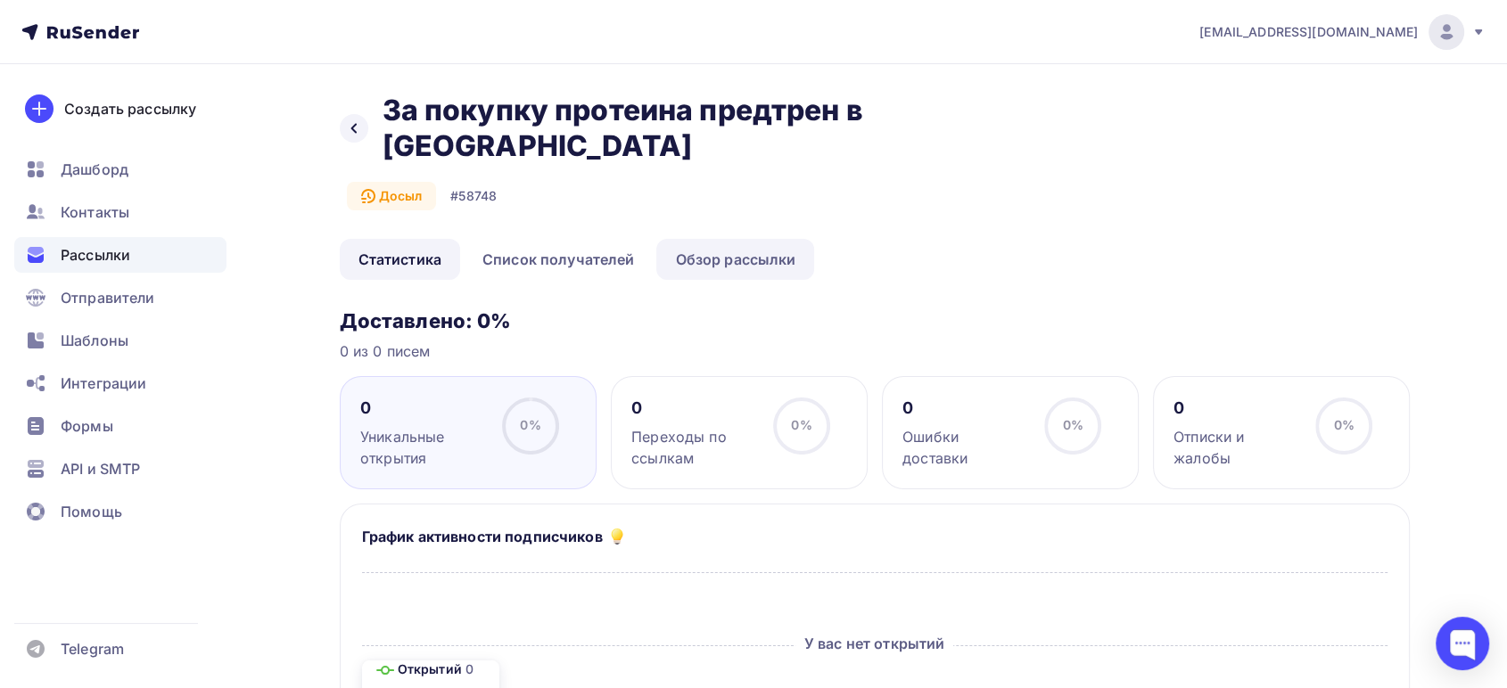
click at [692, 261] on link "Обзор рассылки" at bounding box center [735, 259] width 158 height 41
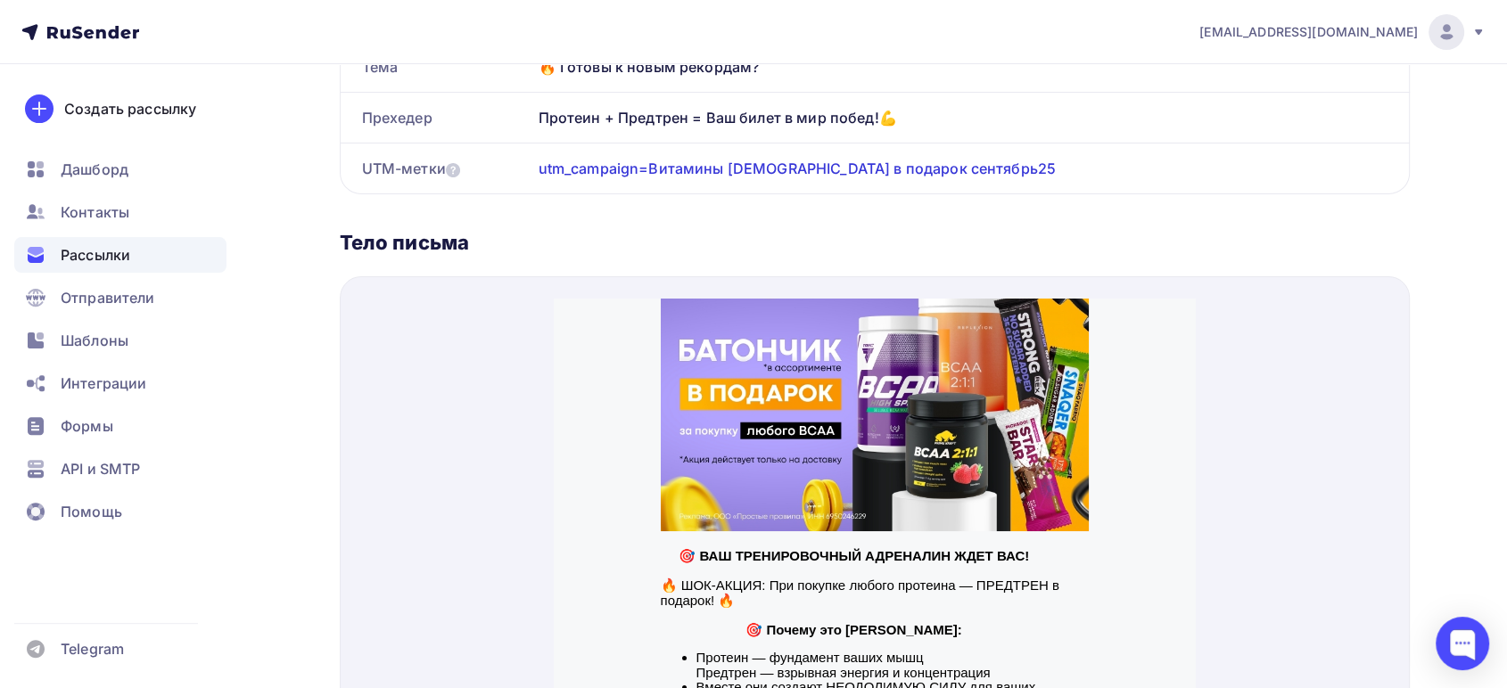
scroll to position [198, 0]
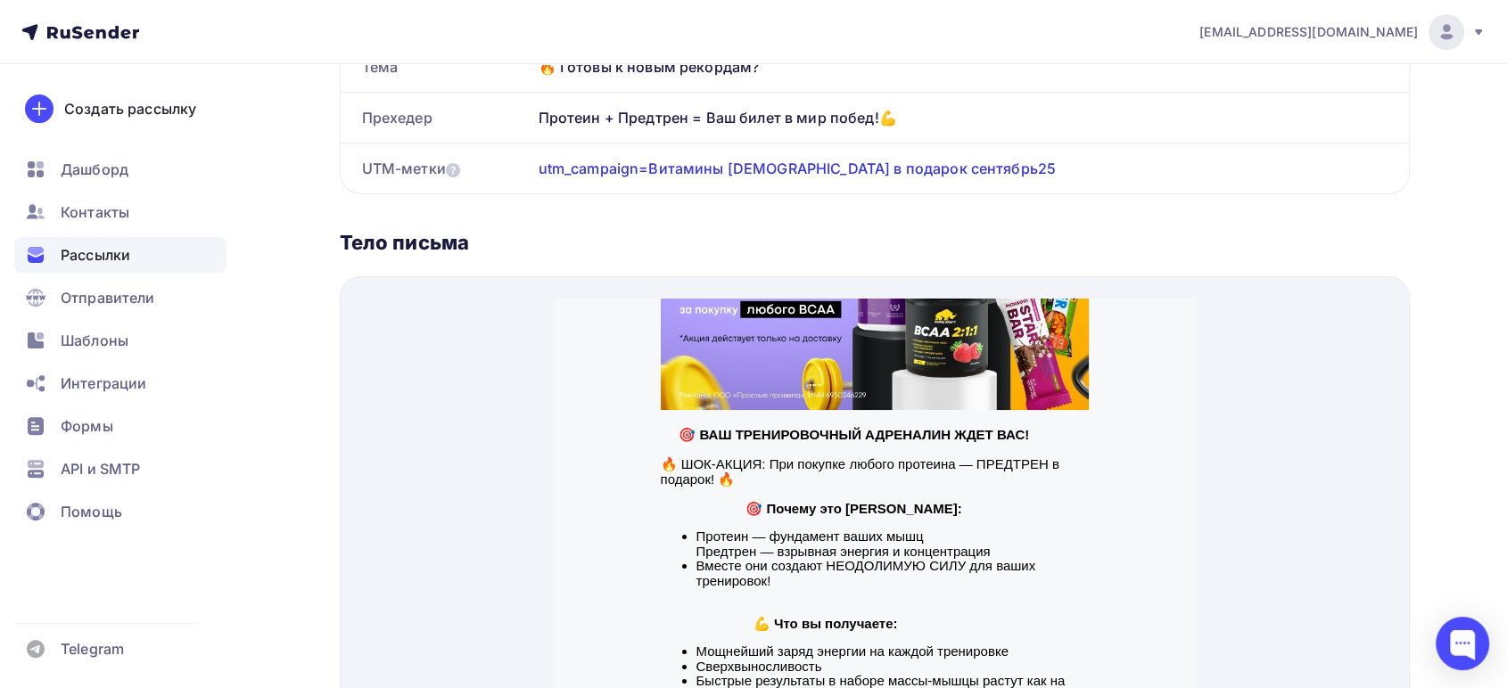
click at [94, 252] on span "Рассылки" at bounding box center [96, 254] width 70 height 21
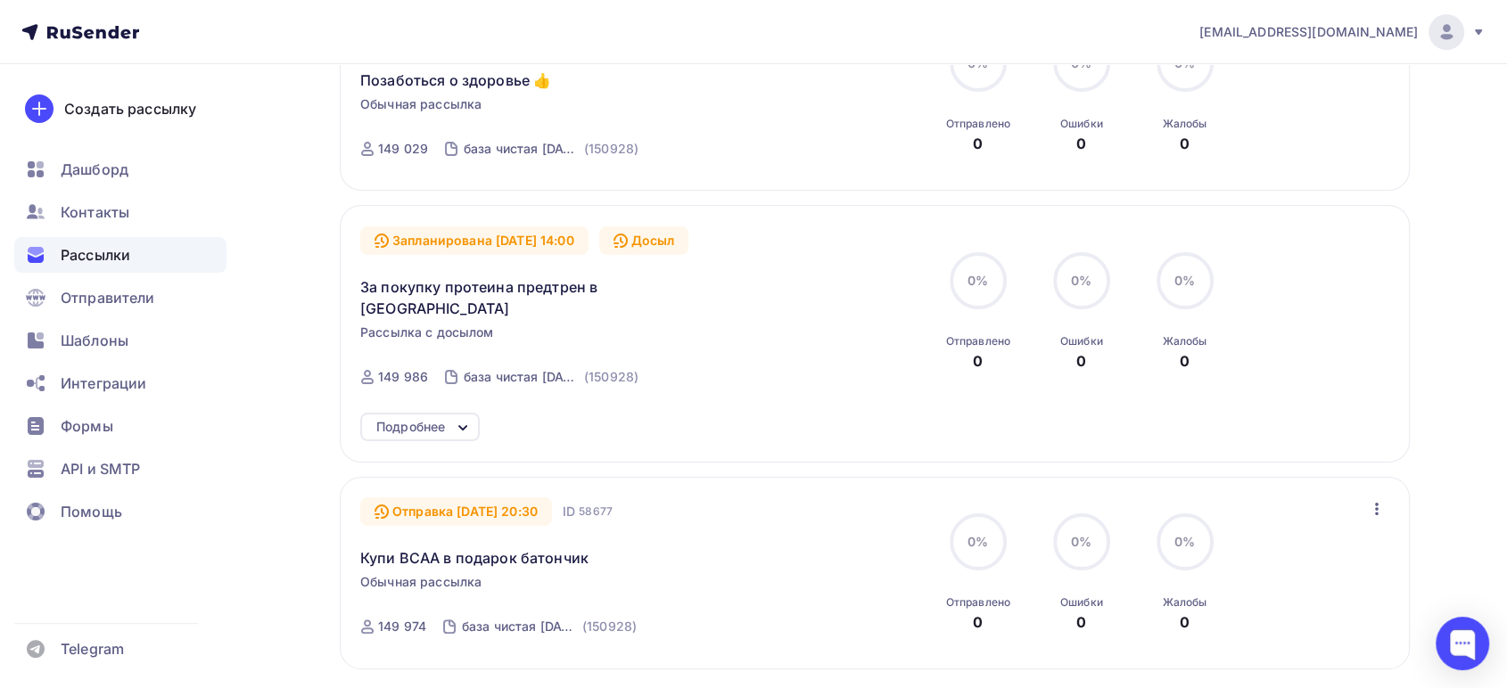
scroll to position [396, 0]
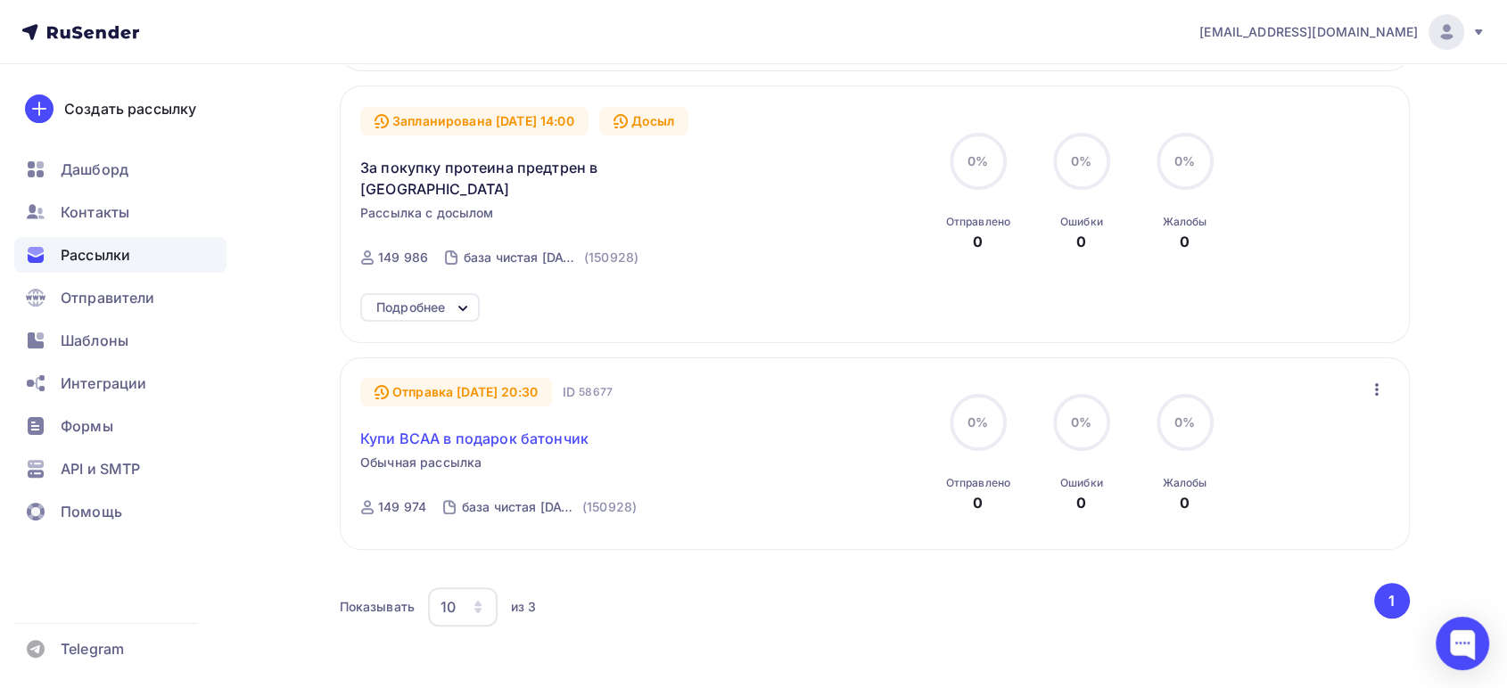
click at [495, 428] on link "Купи BCAA в подарок батончик" at bounding box center [474, 438] width 228 height 21
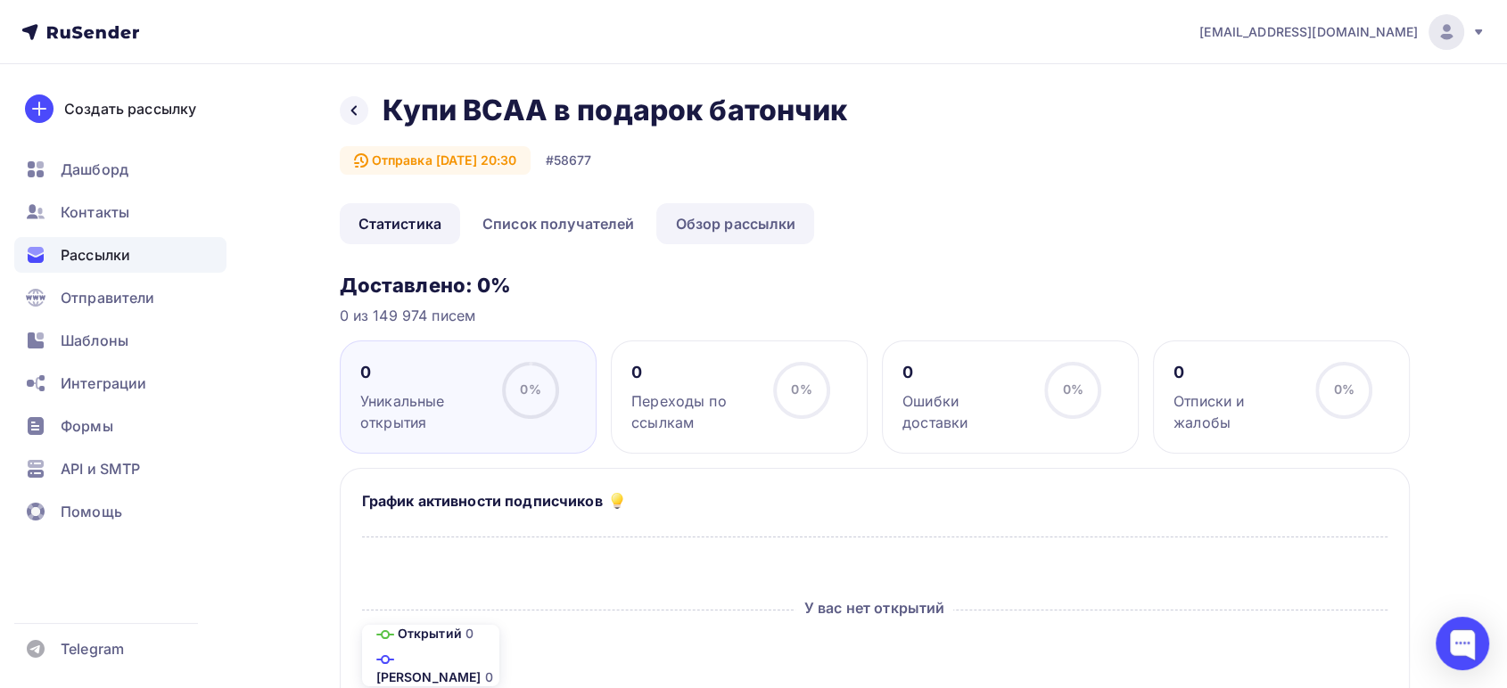
click at [769, 232] on link "Обзор рассылки" at bounding box center [735, 223] width 158 height 41
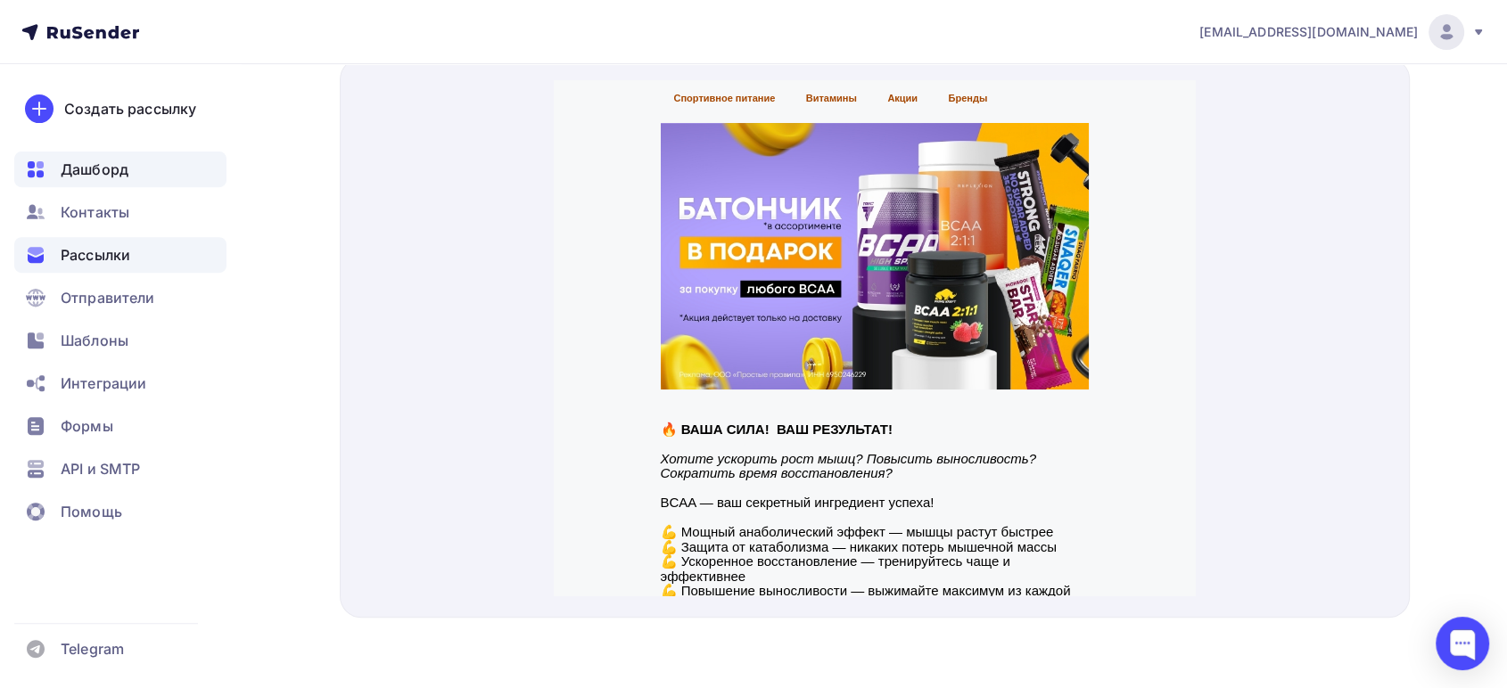
click at [115, 174] on span "Дашборд" at bounding box center [95, 169] width 68 height 21
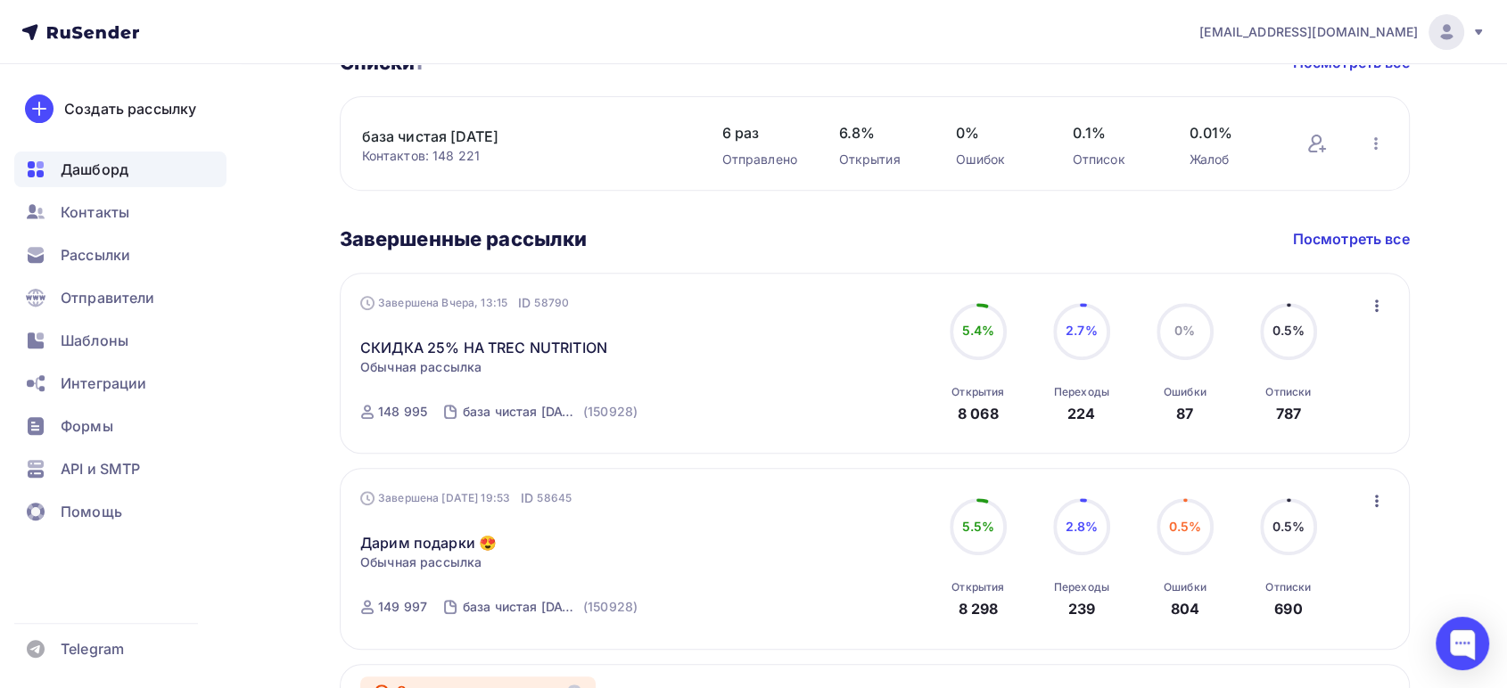
scroll to position [693, 0]
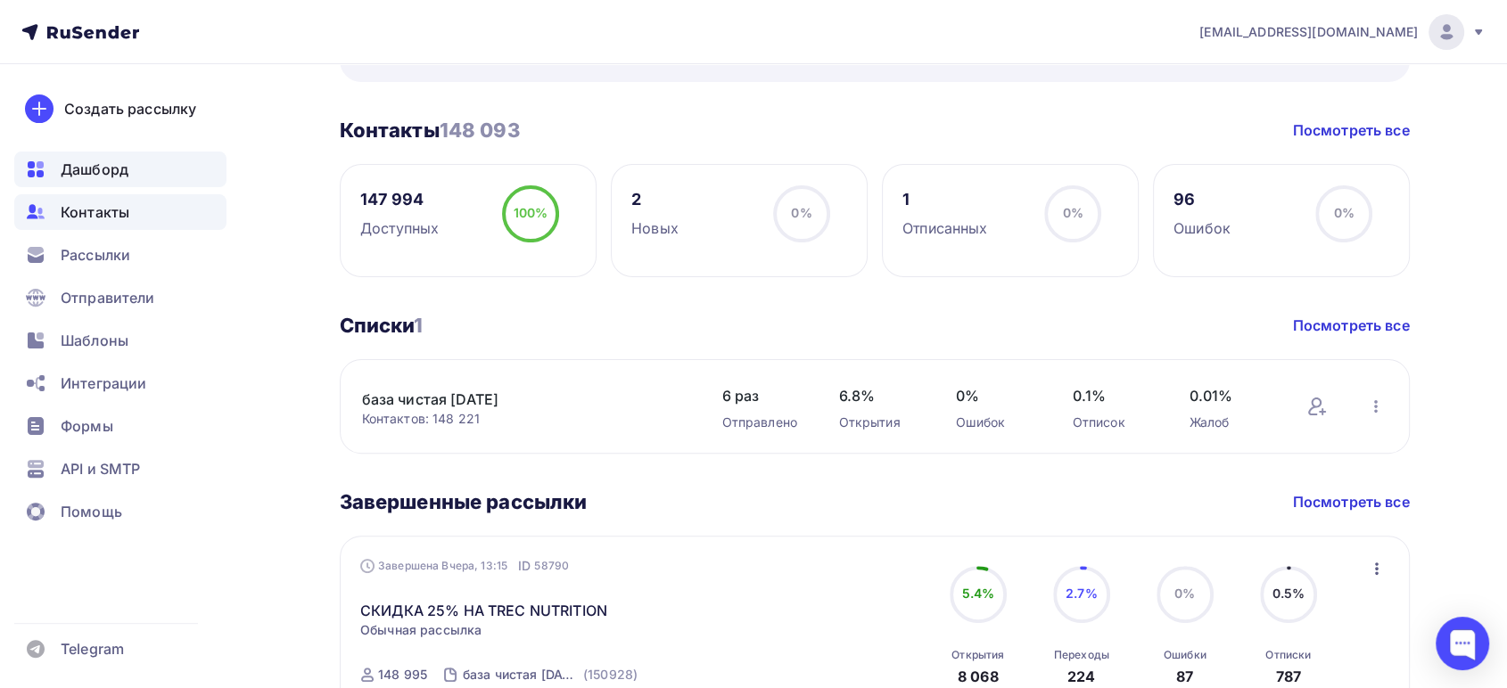
click at [108, 210] on span "Контакты" at bounding box center [95, 211] width 69 height 21
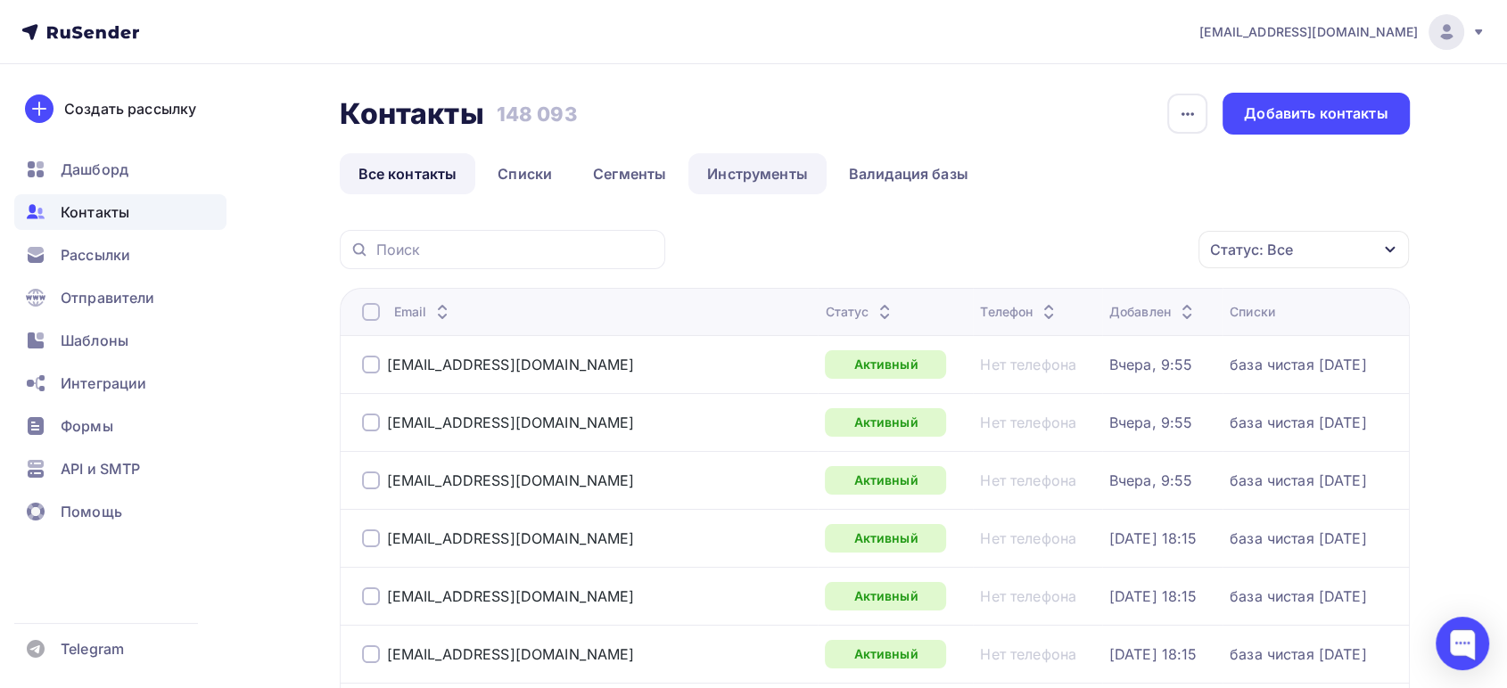
click at [750, 184] on link "Инструменты" at bounding box center [757, 173] width 138 height 41
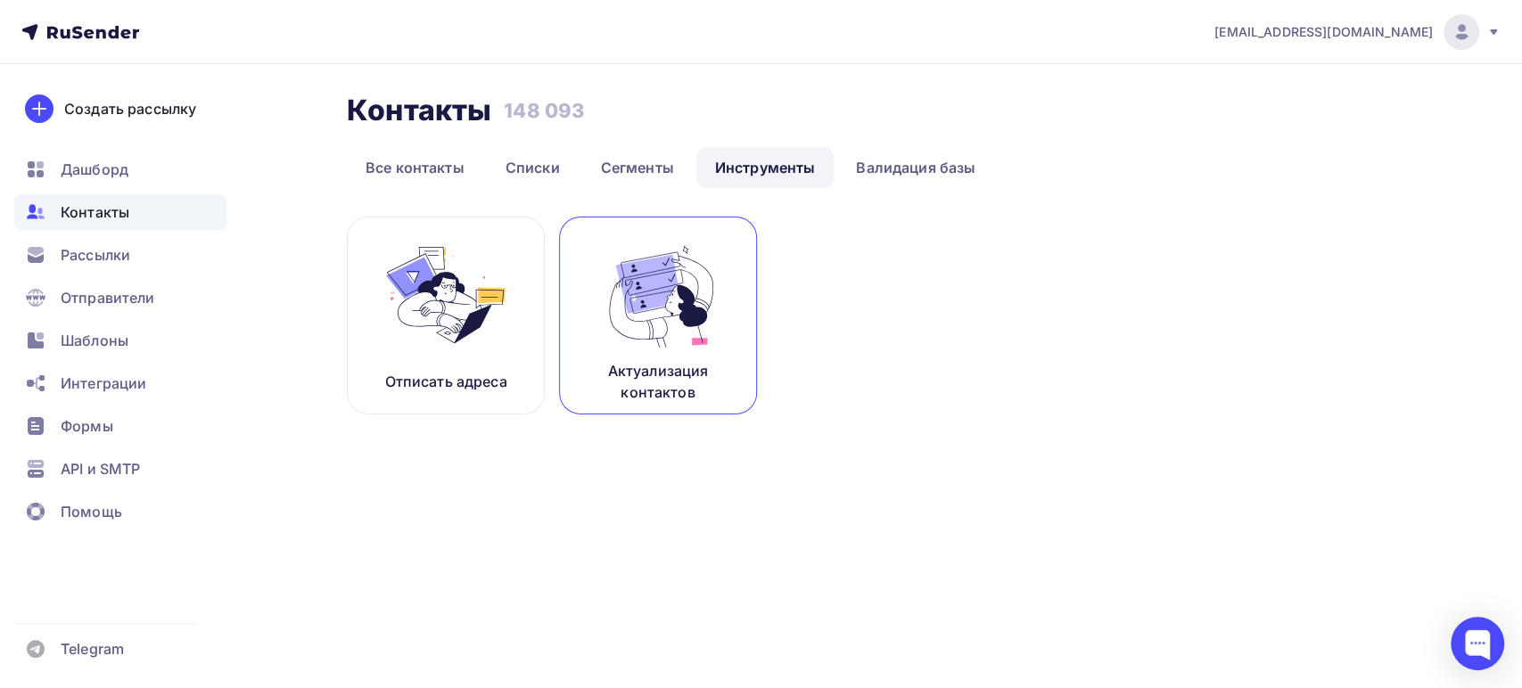
click at [654, 329] on img at bounding box center [657, 295] width 119 height 112
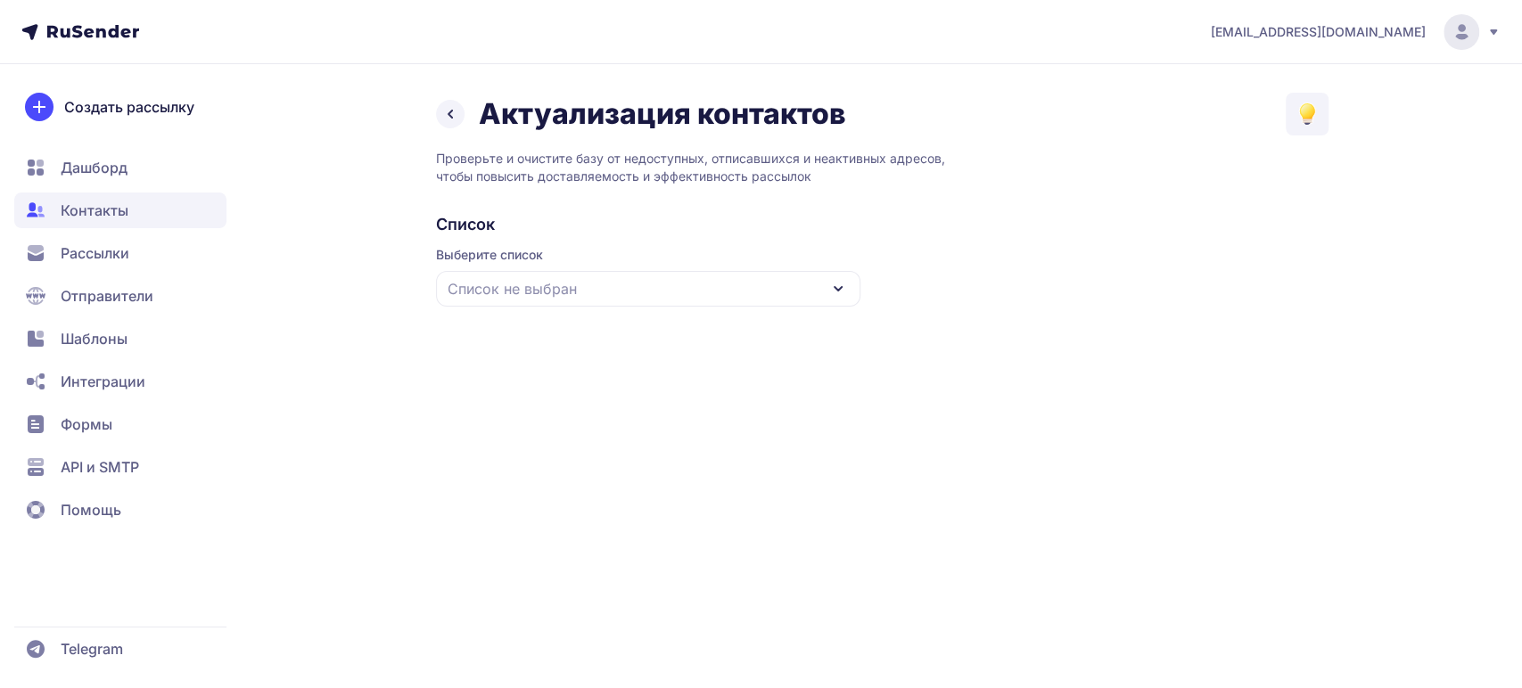
click at [700, 271] on div "Список не выбран" at bounding box center [648, 289] width 424 height 36
click at [538, 386] on div "база чистая [DATE]" at bounding box center [648, 398] width 403 height 43
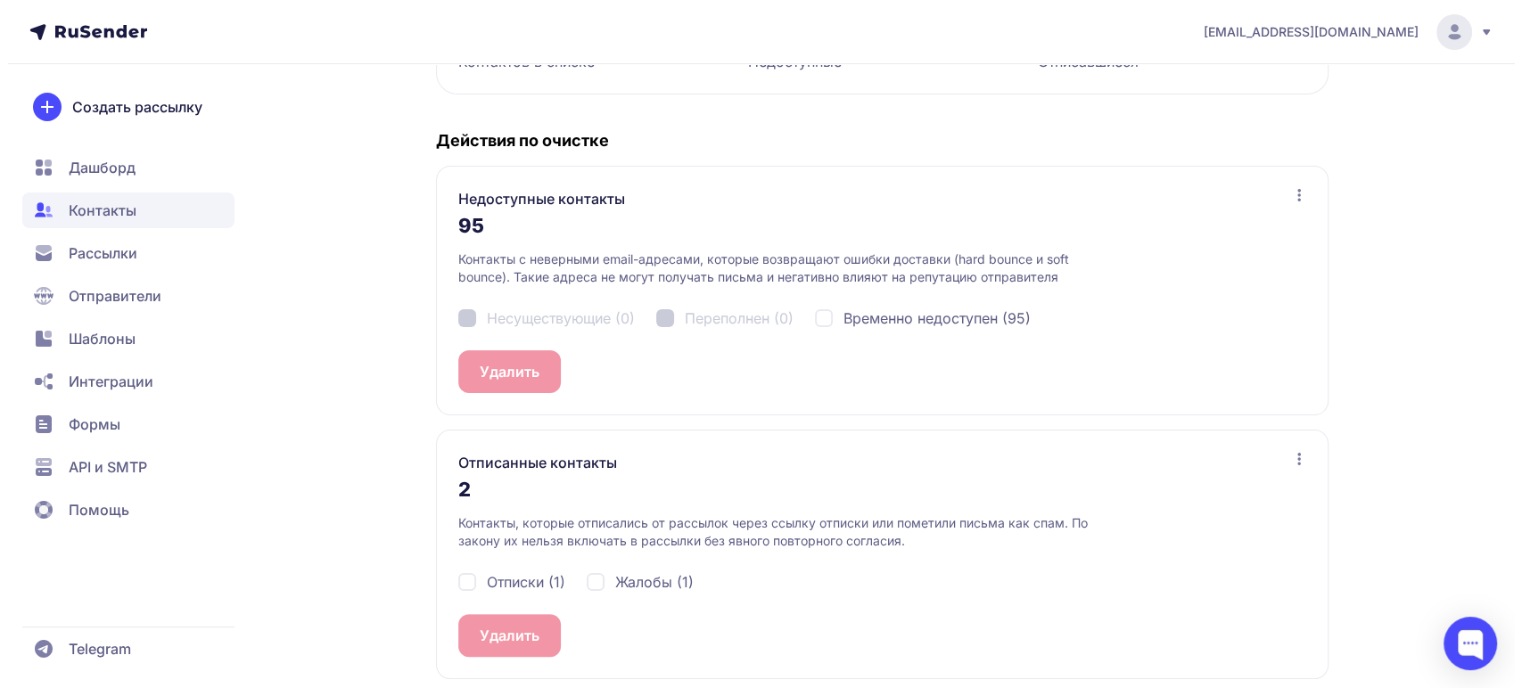
scroll to position [328, 0]
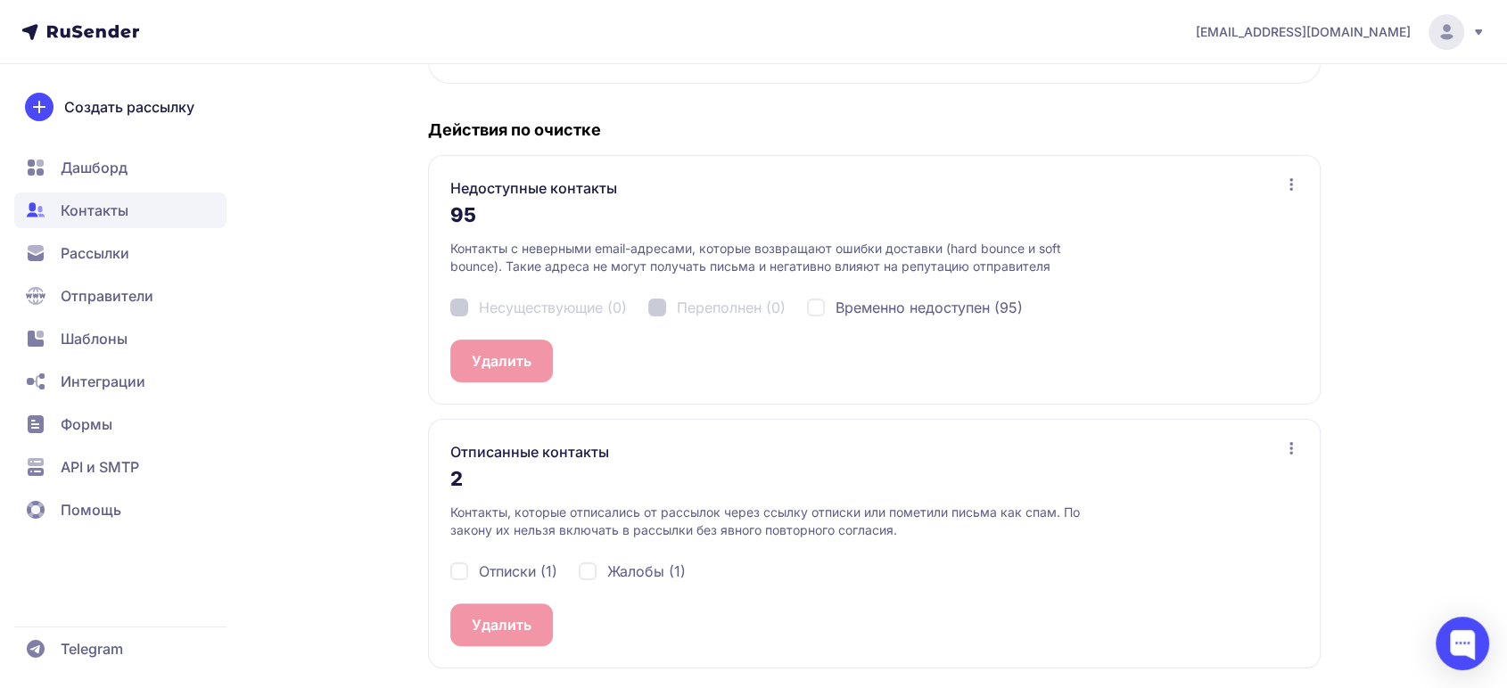
click at [461, 568] on div "Отписки (1)" at bounding box center [503, 571] width 107 height 21
checkbox input "true"
click at [594, 569] on div "Жалобы (1)" at bounding box center [632, 571] width 107 height 21
checkbox input "true"
click at [540, 628] on span "2" at bounding box center [535, 624] width 9 height 21
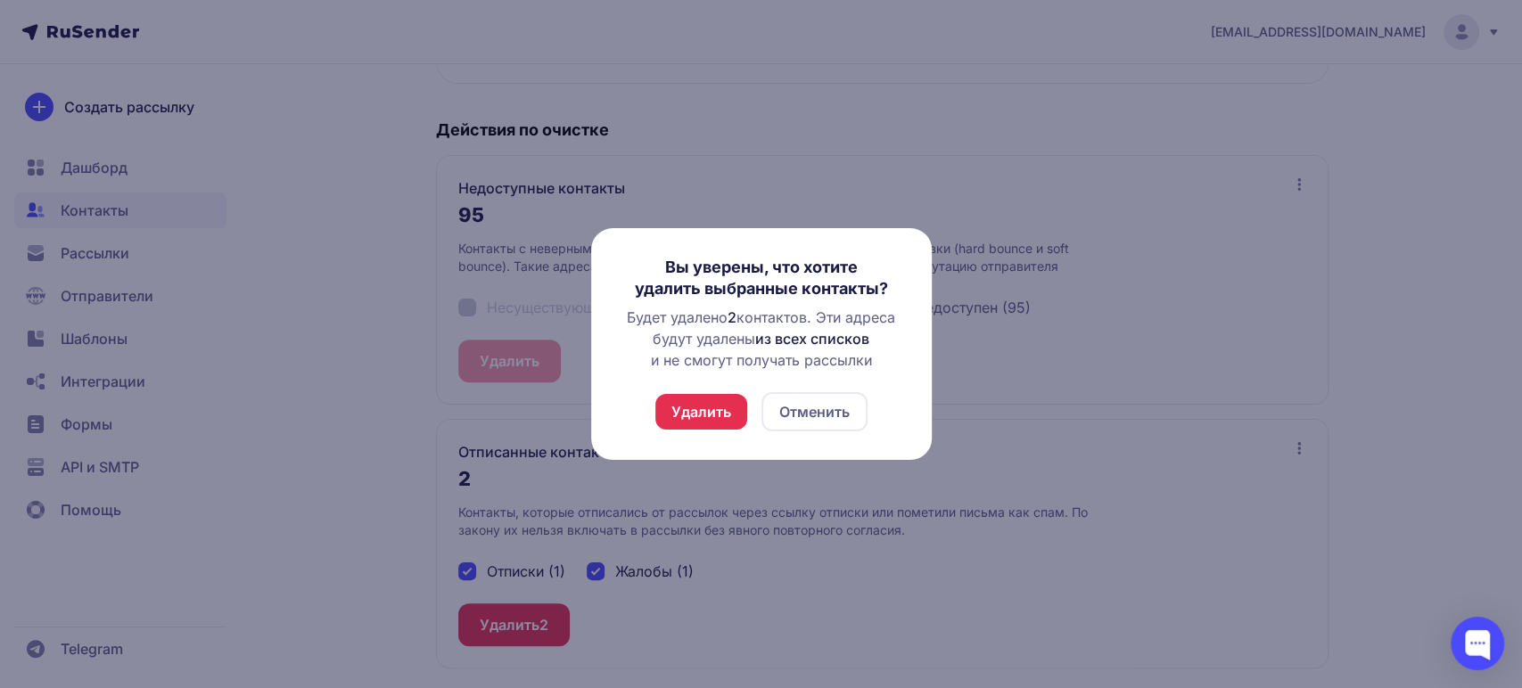
click at [706, 413] on button "Удалить" at bounding box center [701, 412] width 92 height 36
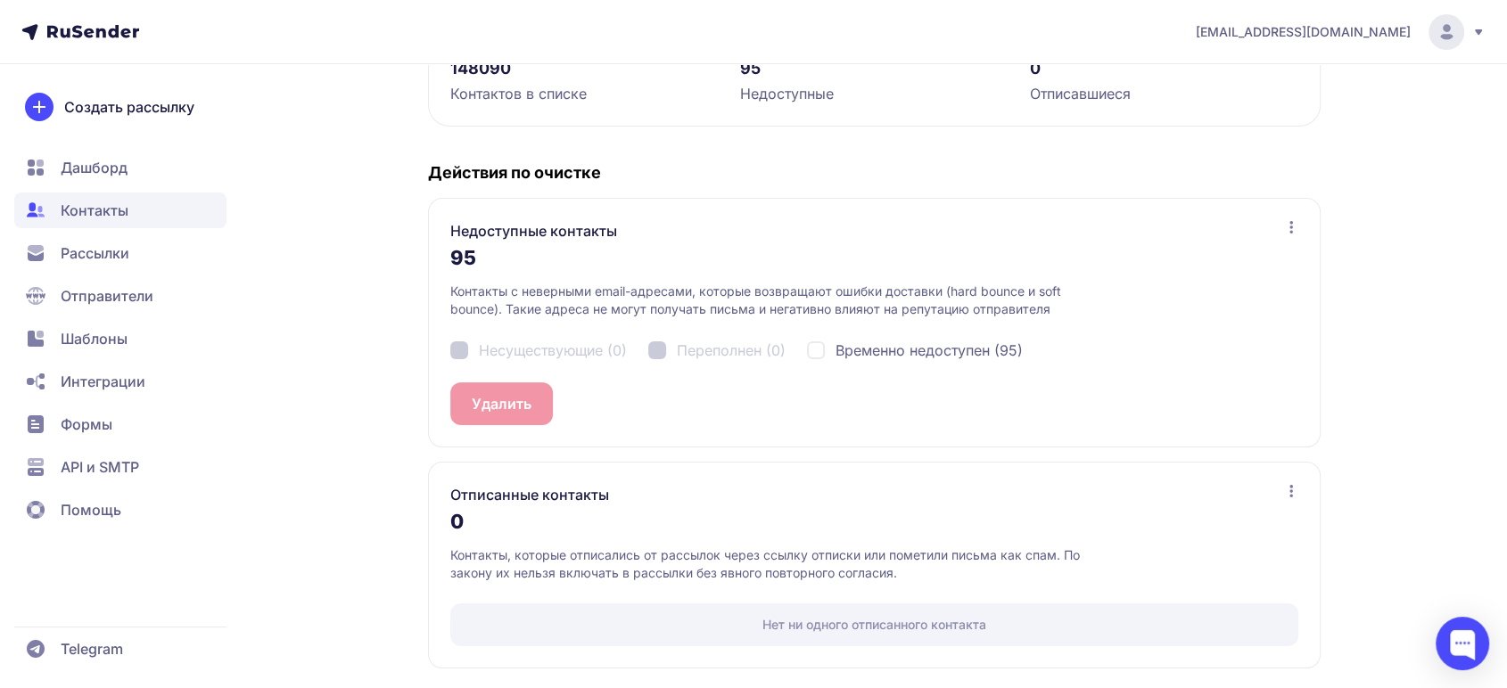
scroll to position [0, 0]
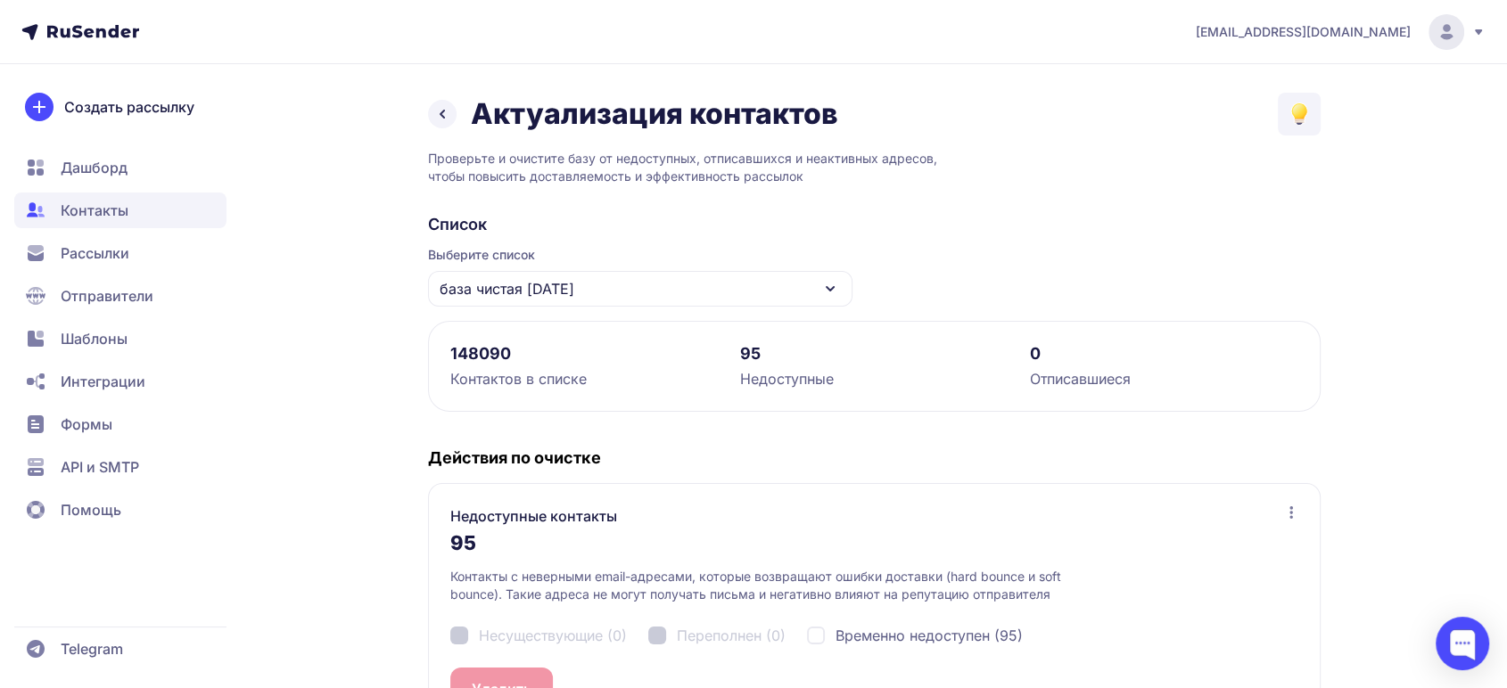
click at [95, 160] on span "Дашборд" at bounding box center [94, 167] width 67 height 21
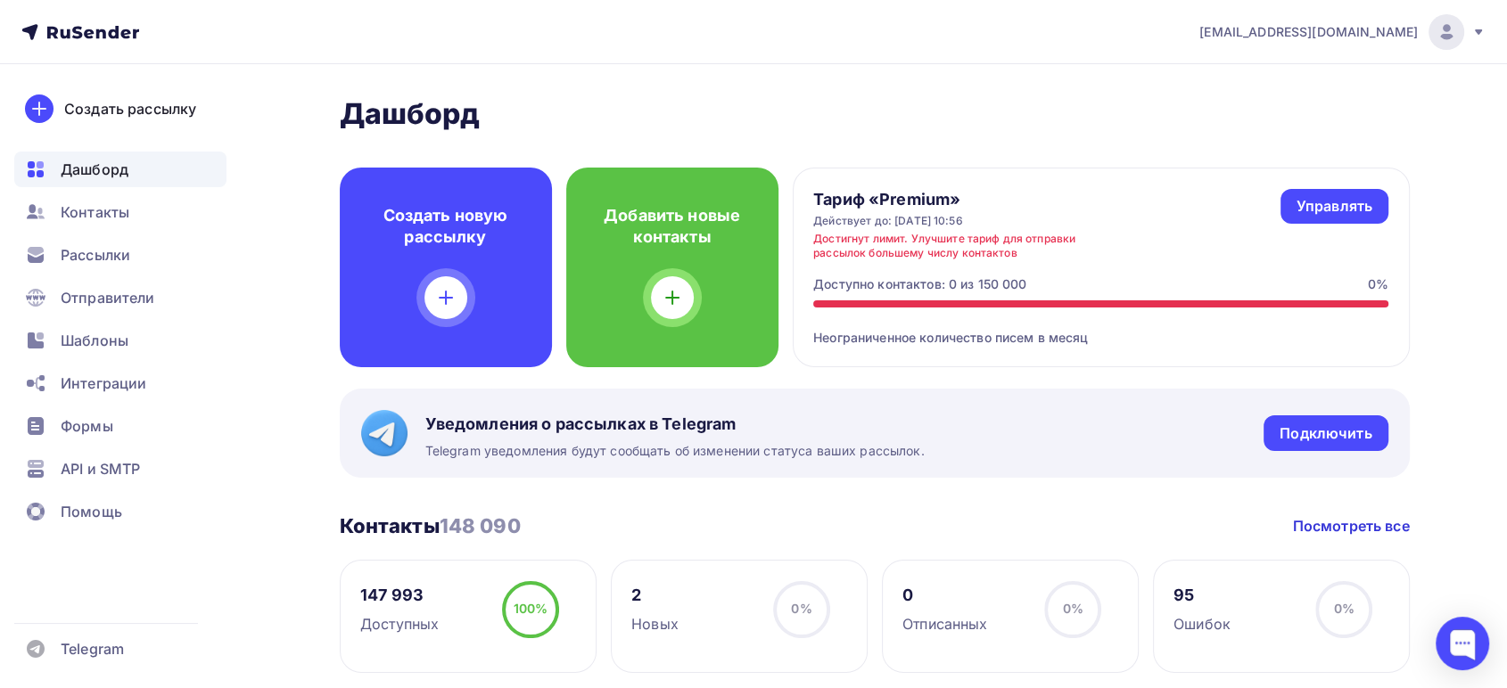
scroll to position [99, 0]
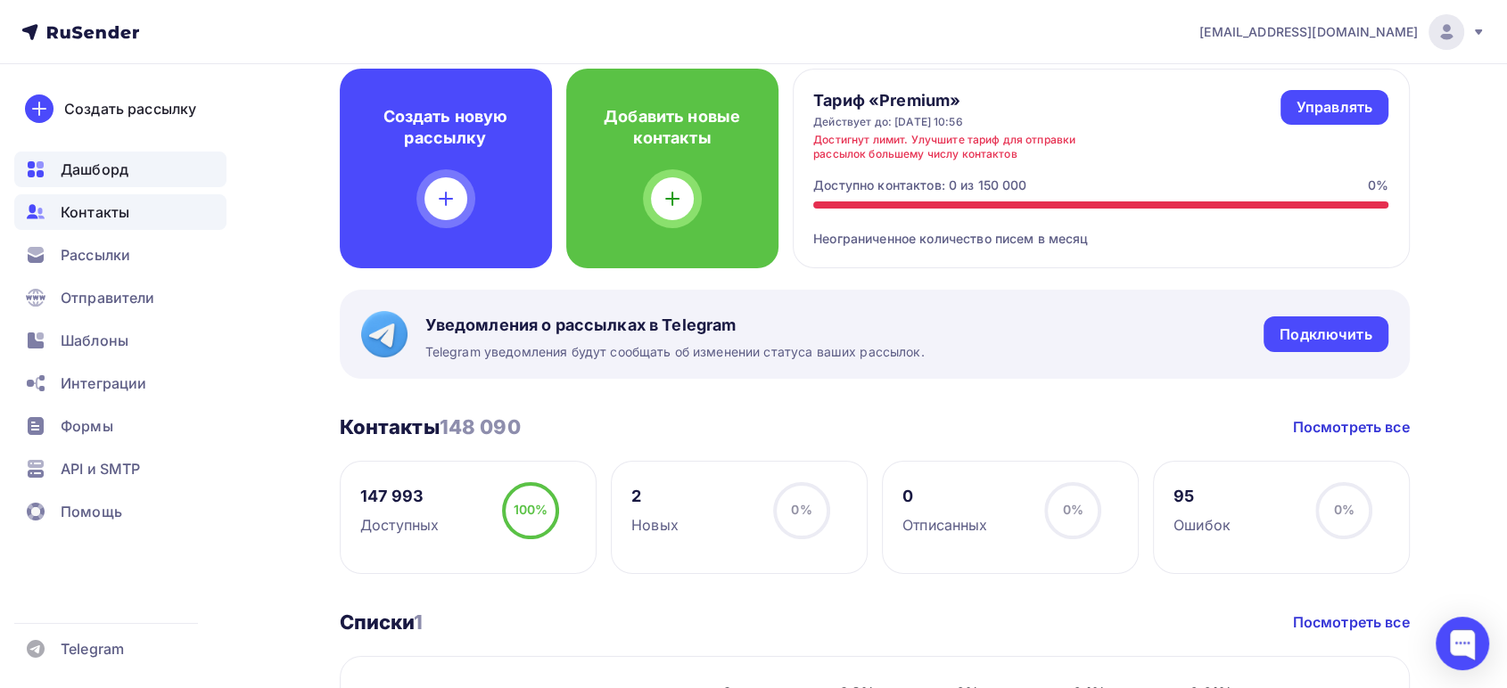
click at [119, 212] on span "Контакты" at bounding box center [95, 211] width 69 height 21
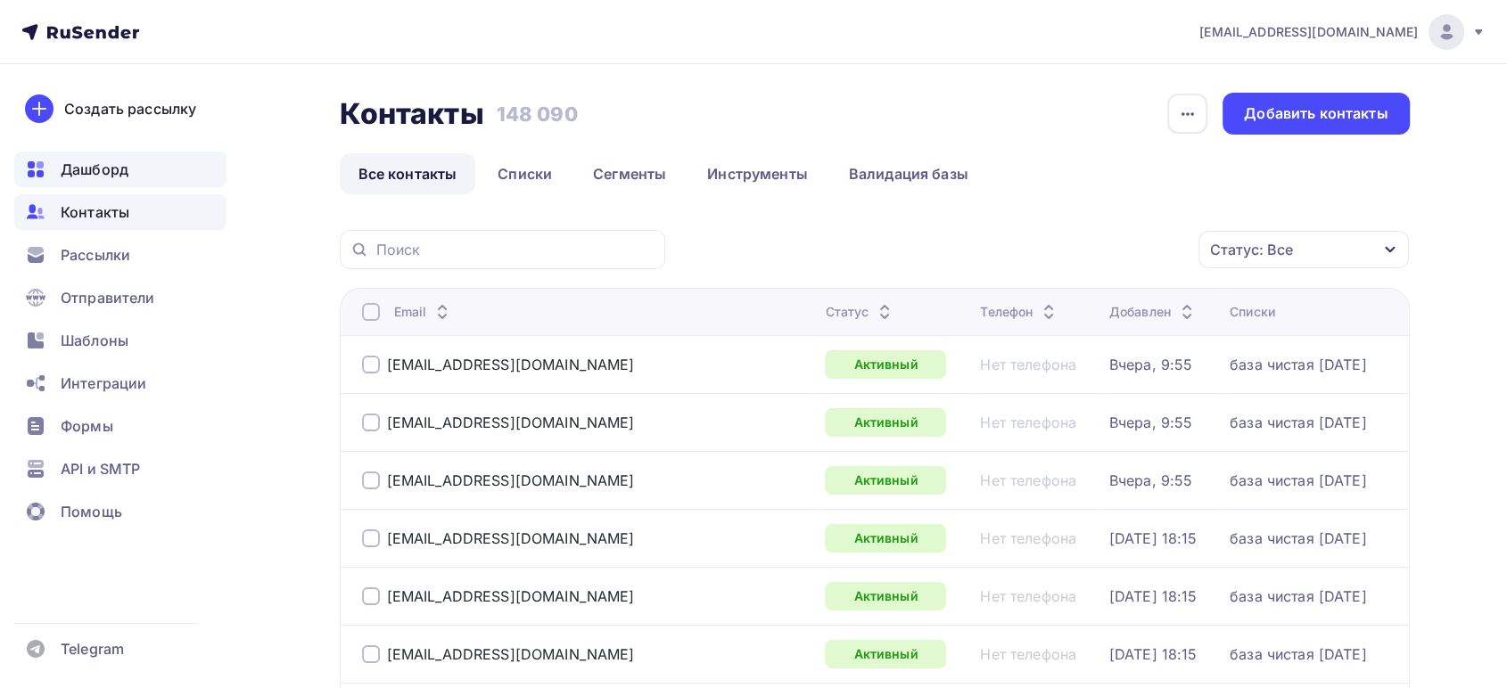
click at [104, 170] on span "Дашборд" at bounding box center [95, 169] width 68 height 21
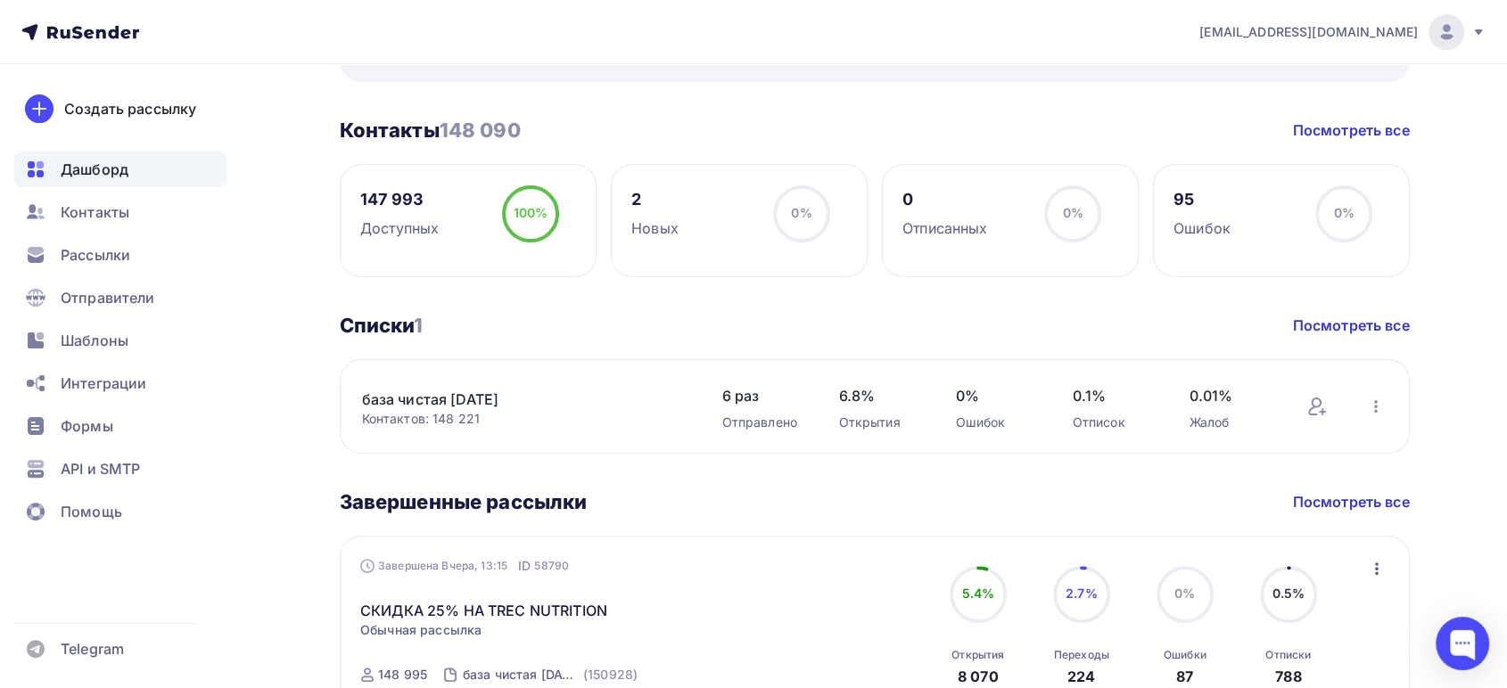
scroll to position [495, 0]
